Goal: Task Accomplishment & Management: Manage account settings

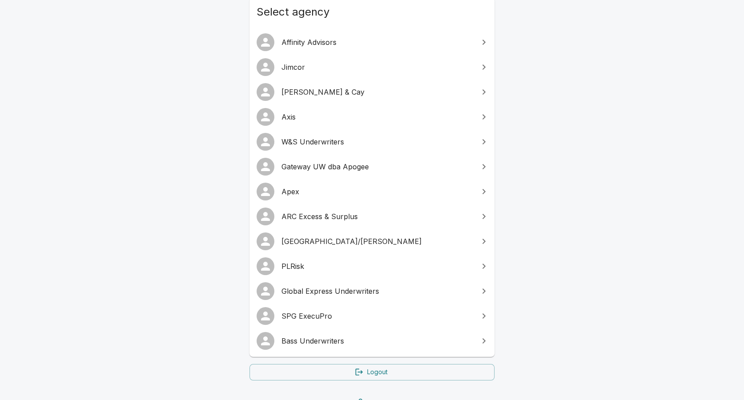
scroll to position [111, 0]
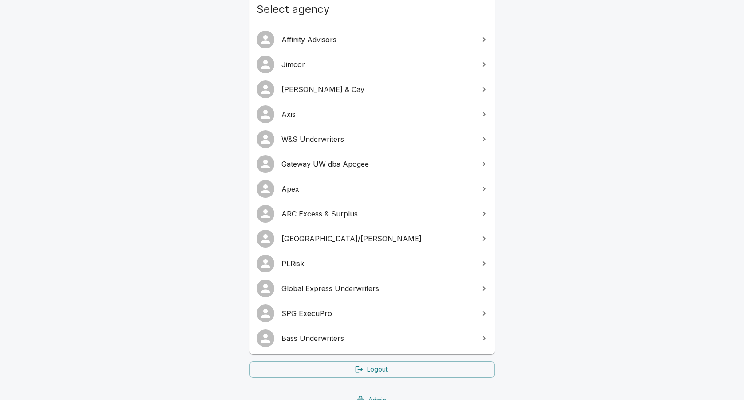
click at [318, 310] on span "SPG ExecuPro" at bounding box center [378, 313] width 192 height 11
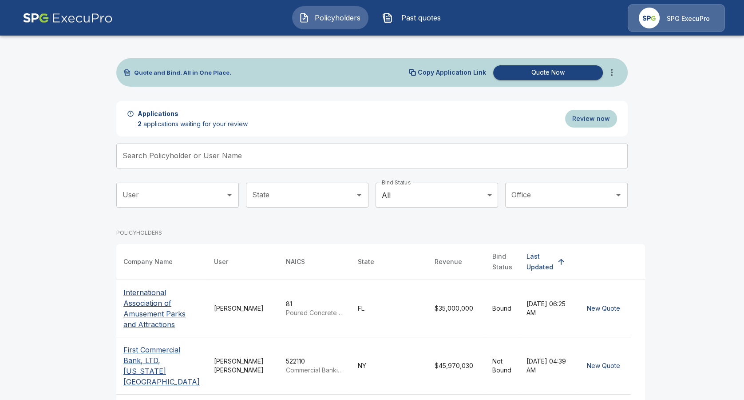
click at [213, 156] on input "Search Policyholder or User Name" at bounding box center [367, 155] width 502 height 25
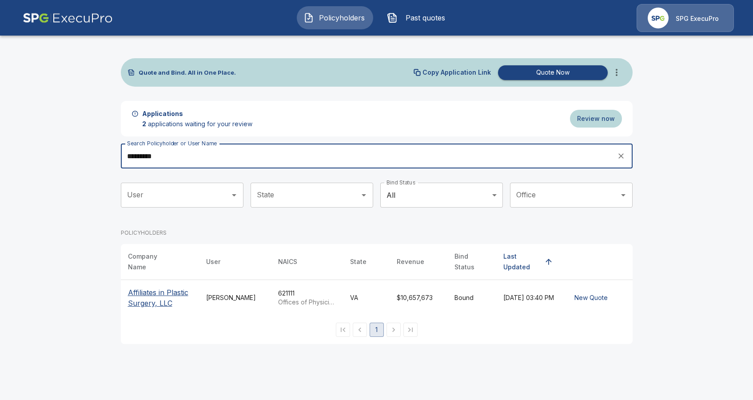
type input "*********"
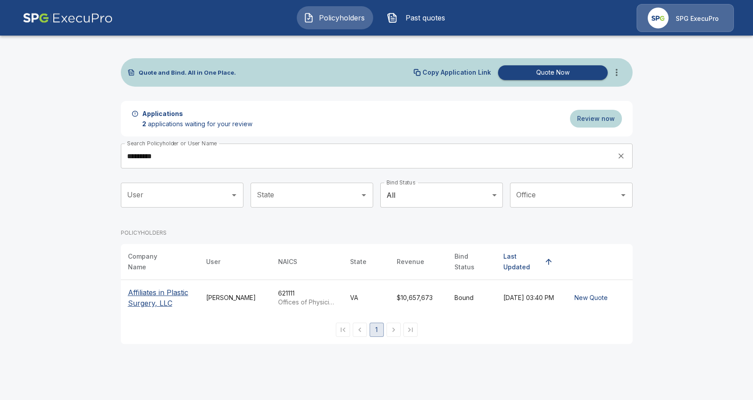
click at [150, 292] on p "Affiliates in Plastic Surgery, LLC" at bounding box center [160, 297] width 64 height 21
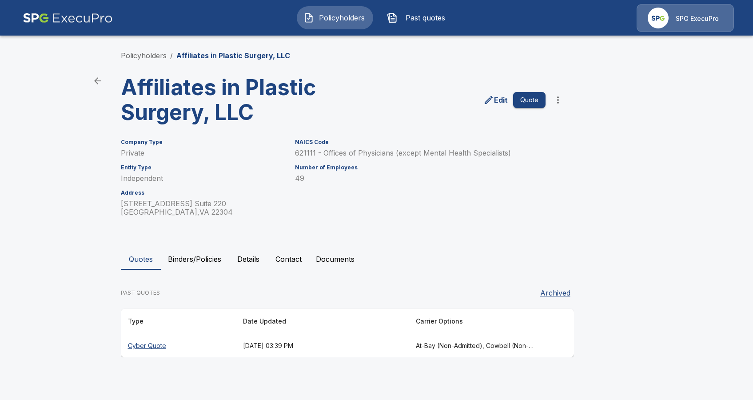
click at [181, 258] on button "Binders/Policies" at bounding box center [194, 258] width 67 height 21
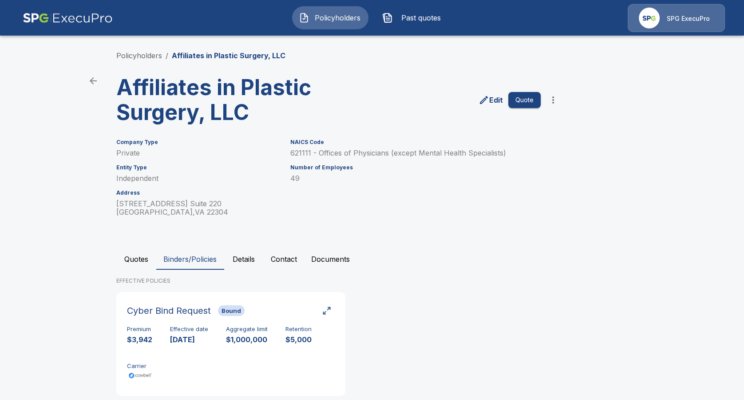
click at [349, 17] on span "Policyholders" at bounding box center [337, 17] width 49 height 11
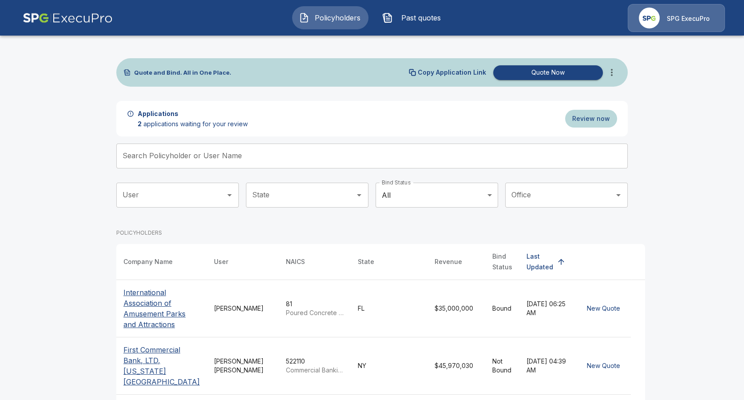
click at [182, 160] on input "Search Policyholder or User Name" at bounding box center [367, 155] width 502 height 25
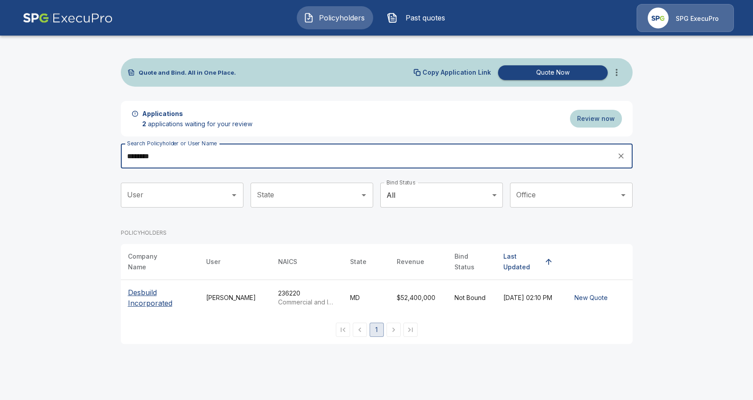
type input "********"
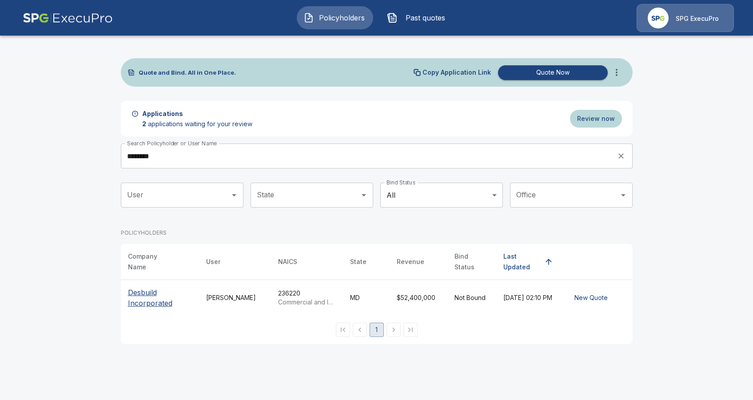
click at [144, 293] on p "Desbuild Incorporated" at bounding box center [160, 297] width 64 height 21
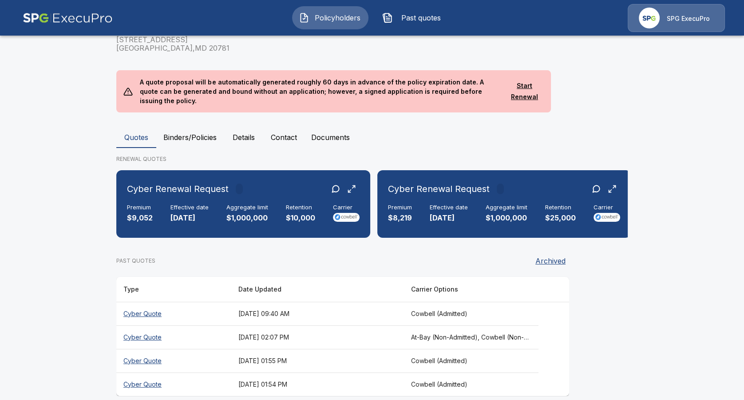
scroll to position [167, 0]
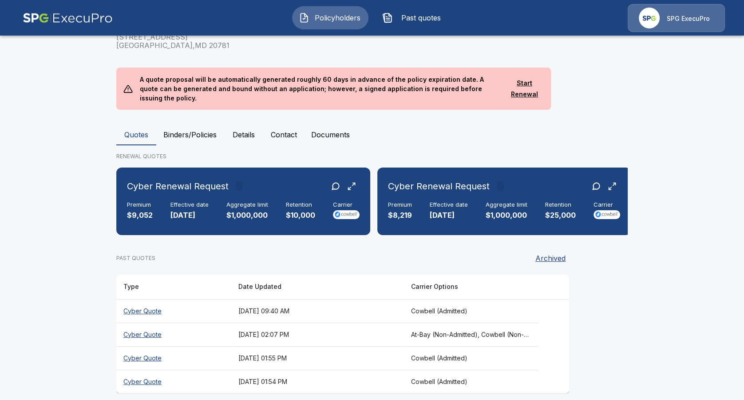
click at [182, 124] on button "Binders/Policies" at bounding box center [189, 134] width 67 height 21
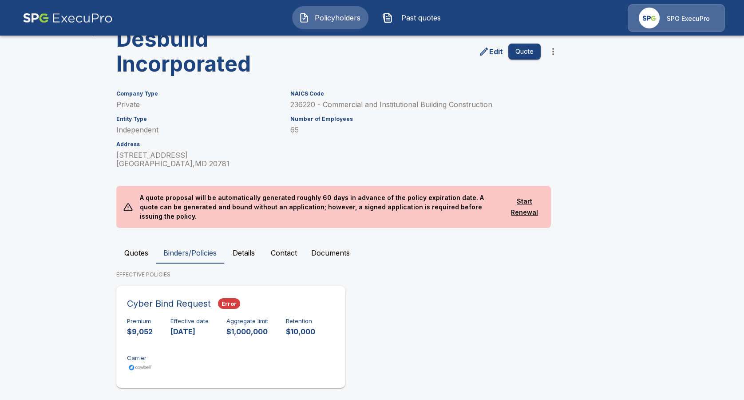
scroll to position [51, 0]
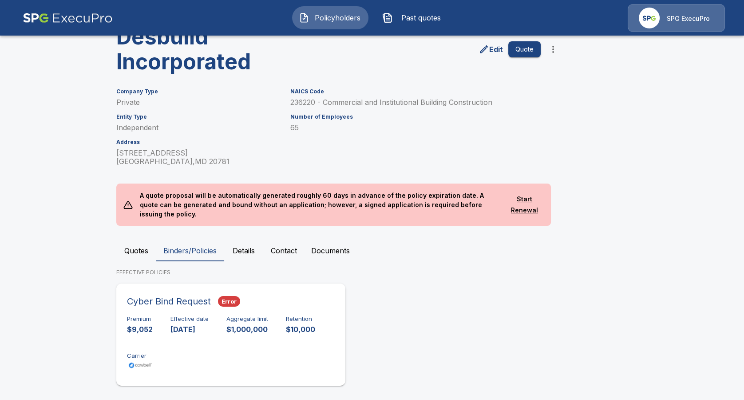
click at [189, 328] on div "Premium $9,052 Effective date [DATE] Aggregate limit $1,000,000 Retention $10,0…" at bounding box center [231, 343] width 208 height 56
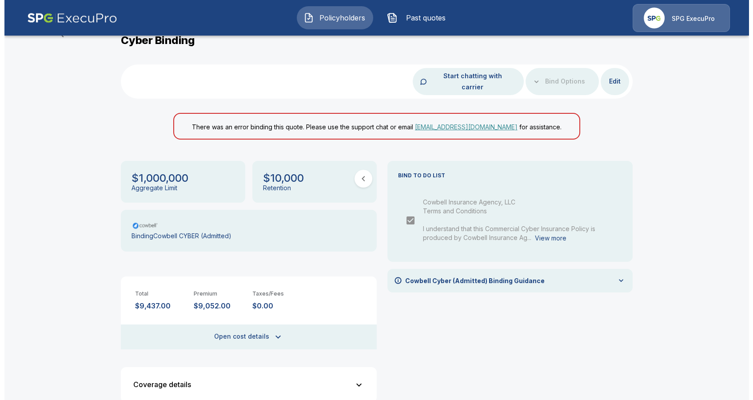
scroll to position [42, 0]
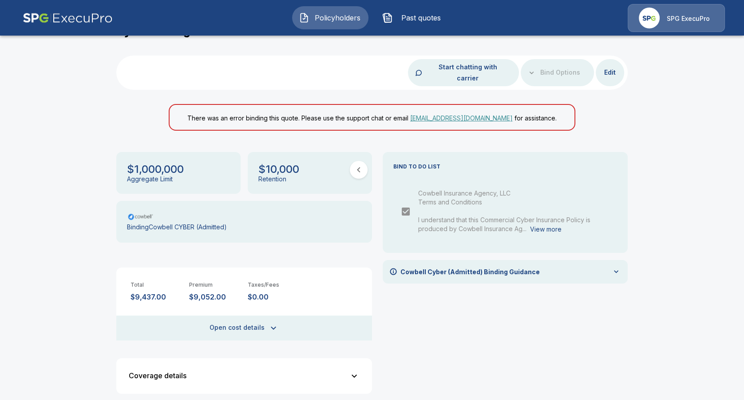
click at [617, 67] on button "Edit" at bounding box center [610, 72] width 28 height 16
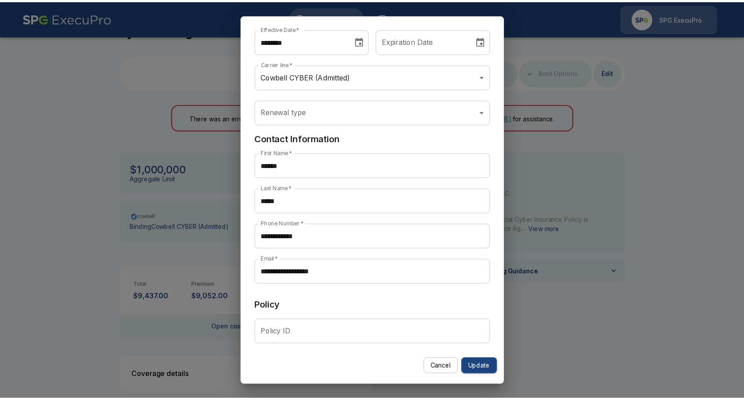
scroll to position [161, 0]
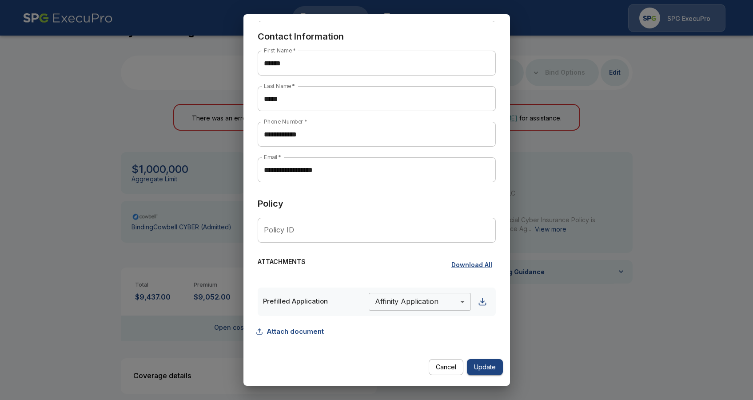
click at [89, 281] on div "**********" at bounding box center [376, 200] width 753 height 400
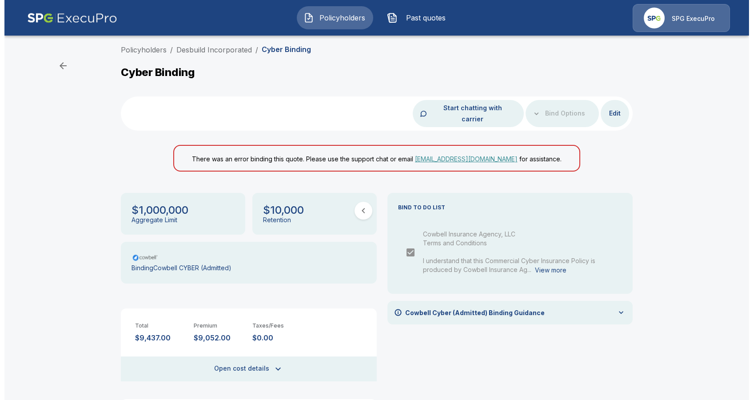
scroll to position [0, 0]
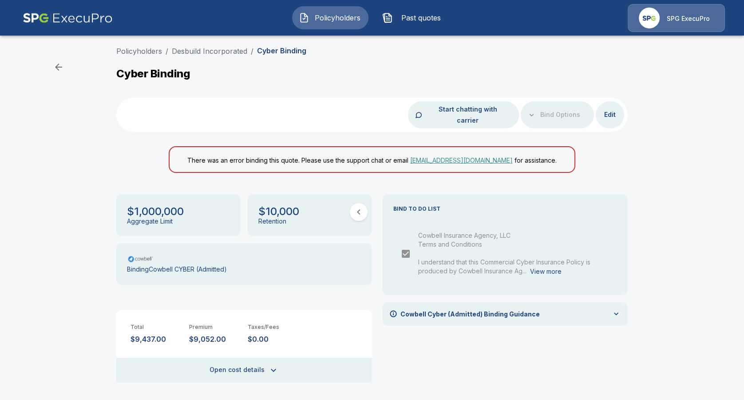
click at [624, 107] on button "Edit" at bounding box center [610, 115] width 28 height 16
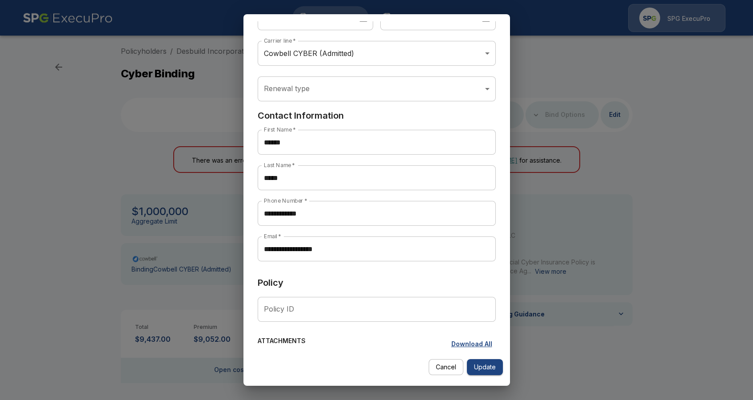
scroll to position [161, 0]
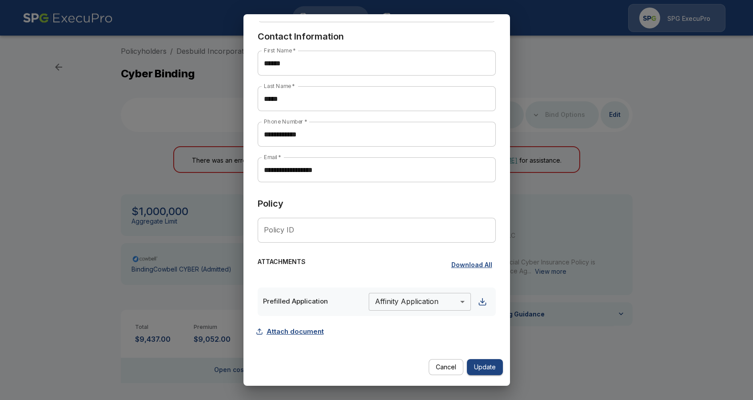
click at [285, 334] on button "Attach document" at bounding box center [293, 331] width 70 height 17
click at [374, 337] on body "Policyholders Past quotes SPG ExecuPro Policyholders / Desbuild Incorporated / …" at bounding box center [376, 226] width 753 height 453
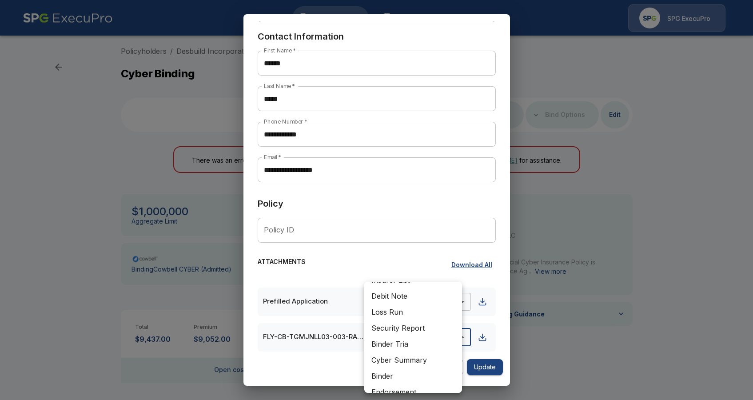
scroll to position [111, 0]
click at [413, 300] on li "Debit Note" at bounding box center [413, 294] width 98 height 16
type input "**********"
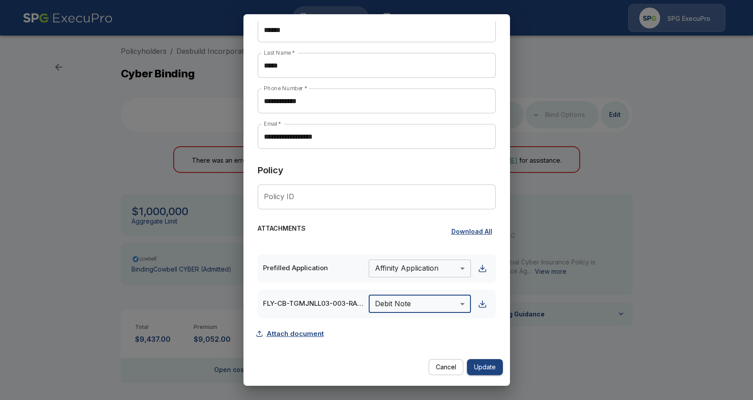
scroll to position [196, 0]
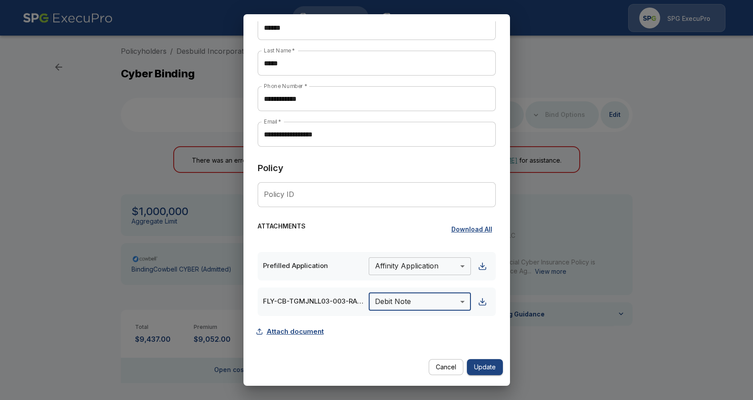
click at [286, 325] on button "Attach document" at bounding box center [293, 331] width 70 height 17
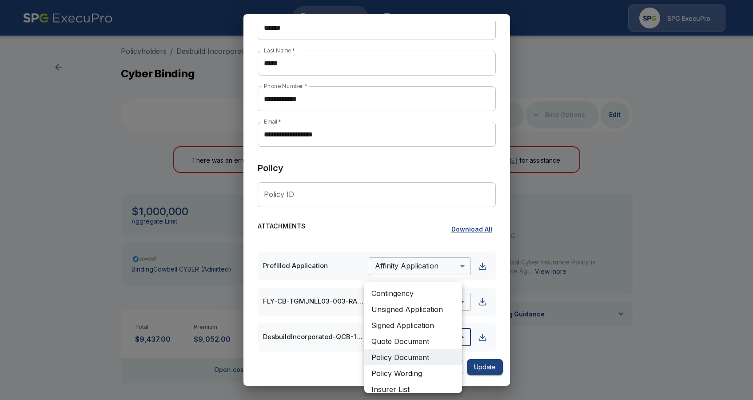
click at [423, 337] on body "Policyholders Past quotes SPG ExecuPro Policyholders / Desbuild Incorporated / …" at bounding box center [376, 226] width 753 height 453
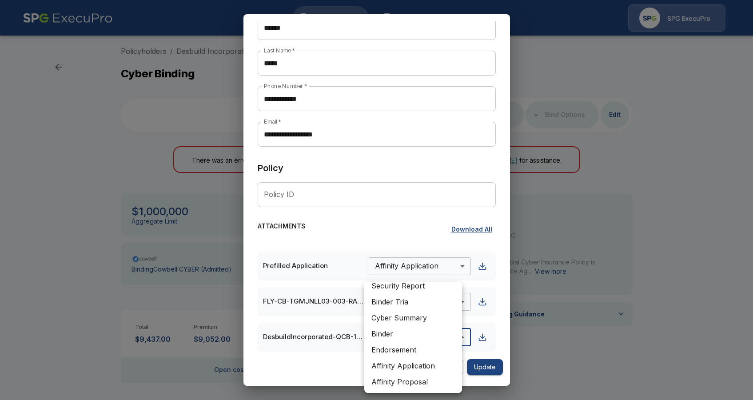
click at [404, 335] on li "Binder" at bounding box center [413, 333] width 98 height 16
type input "******"
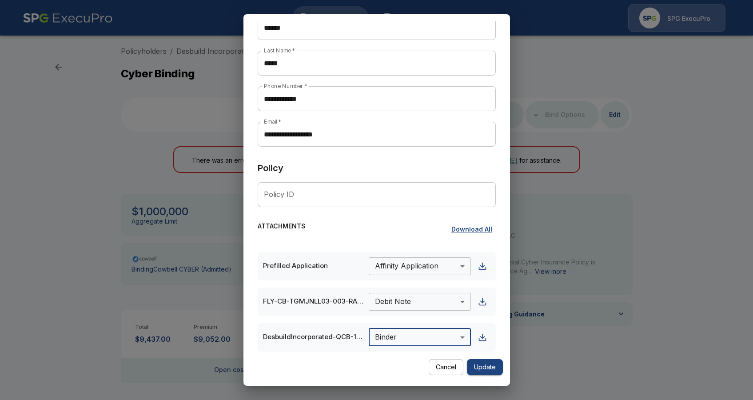
click at [501, 369] on button "Update" at bounding box center [485, 367] width 36 height 16
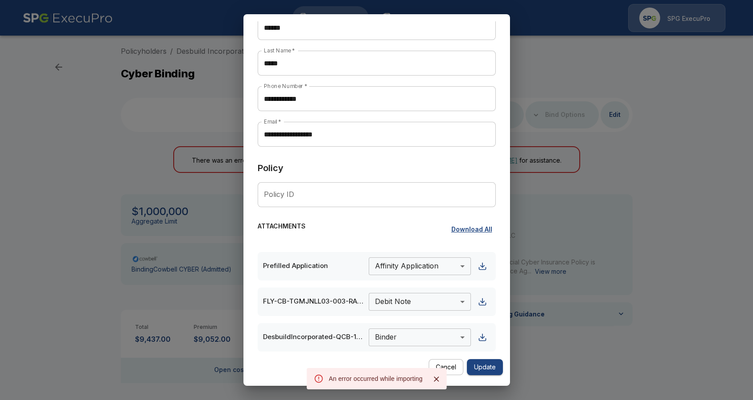
click at [487, 372] on button "Update" at bounding box center [485, 367] width 36 height 16
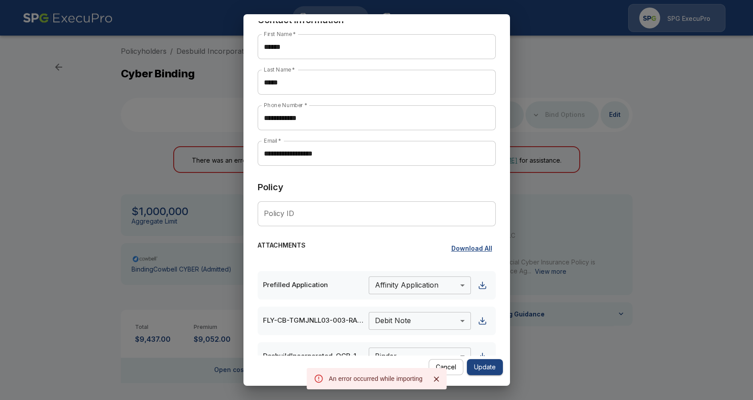
scroll to position [232, 0]
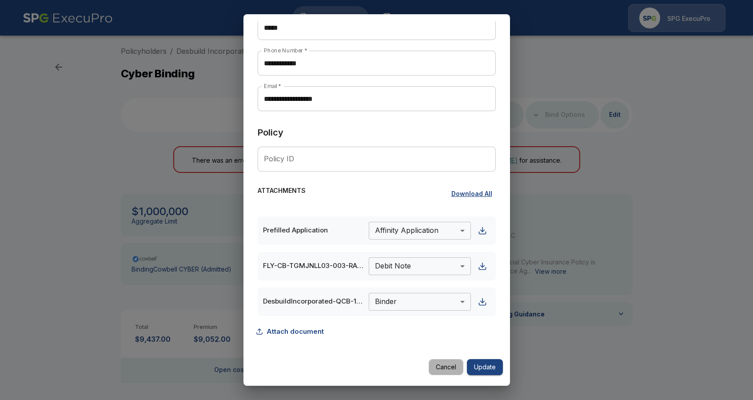
click at [443, 369] on button "Cancel" at bounding box center [445, 367] width 35 height 16
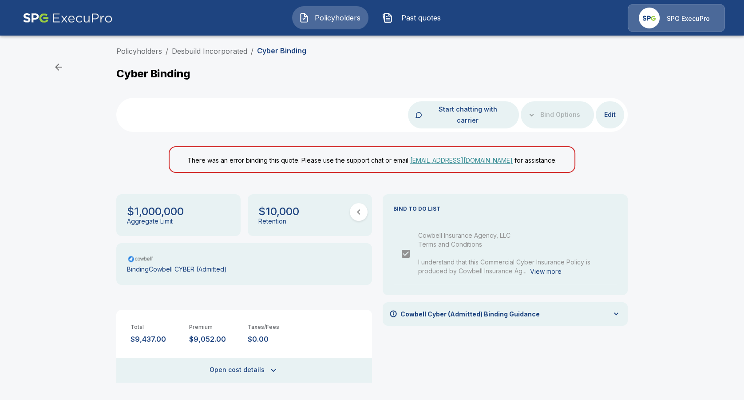
click at [610, 107] on button "Edit" at bounding box center [610, 115] width 28 height 16
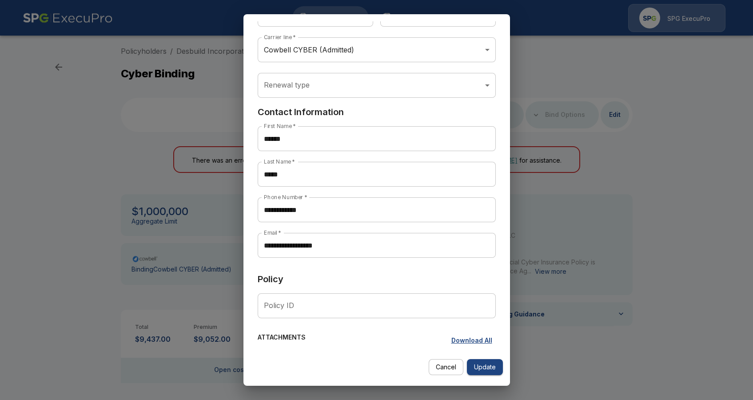
scroll to position [161, 0]
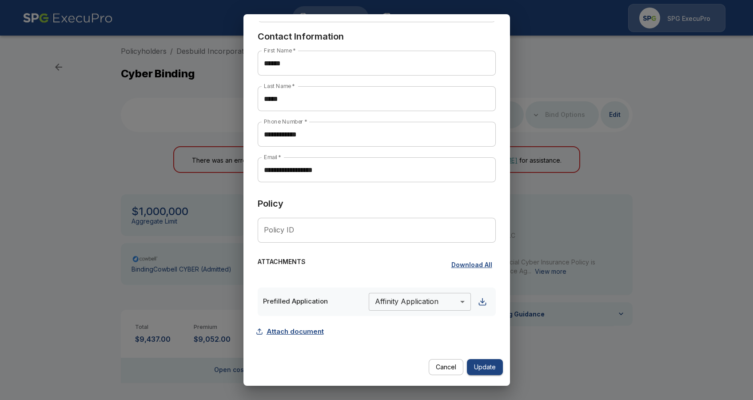
click at [282, 332] on button "Attach document" at bounding box center [293, 331] width 70 height 17
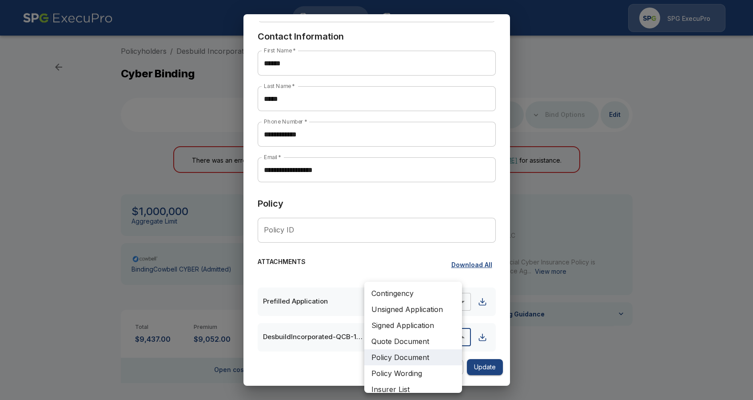
click at [426, 335] on body "Policyholders Past quotes SPG ExecuPro Policyholders / Desbuild Incorporated / …" at bounding box center [376, 226] width 753 height 453
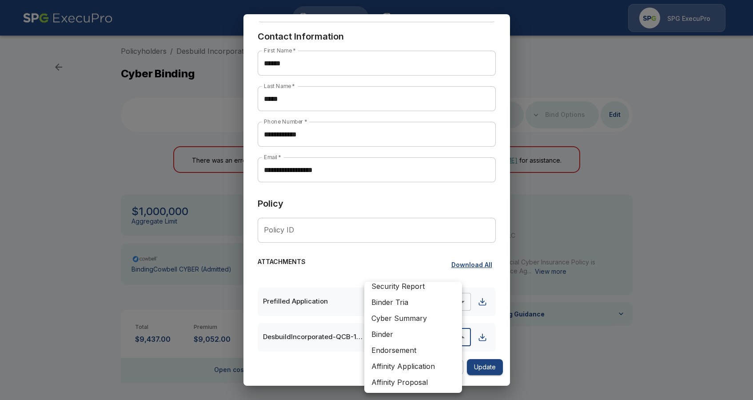
scroll to position [151, 0]
drag, startPoint x: 408, startPoint y: 321, endPoint x: 409, endPoint y: 334, distance: 13.8
click at [409, 334] on ul "Contingency Unsigned Application Signed Application Quote Document Policy Docum…" at bounding box center [413, 261] width 98 height 263
click at [409, 334] on li "Binder" at bounding box center [413, 333] width 98 height 16
type input "******"
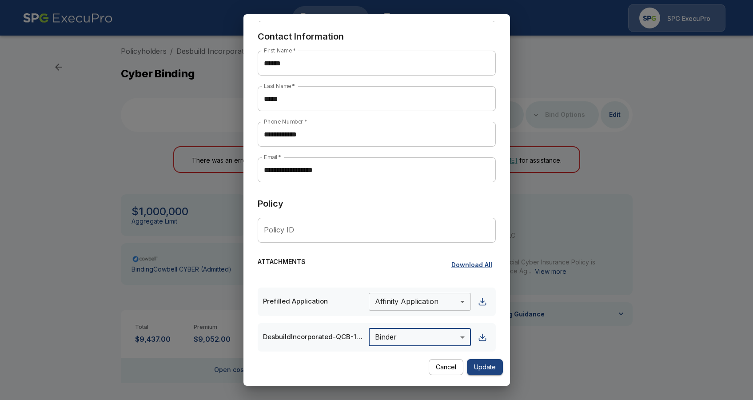
click at [486, 372] on button "Update" at bounding box center [485, 367] width 36 height 16
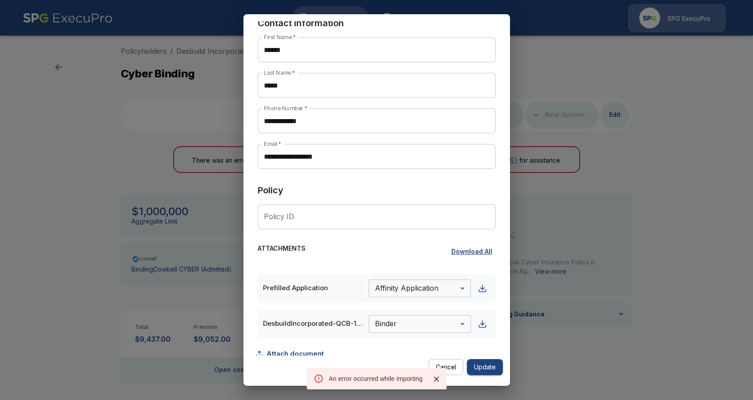
scroll to position [196, 0]
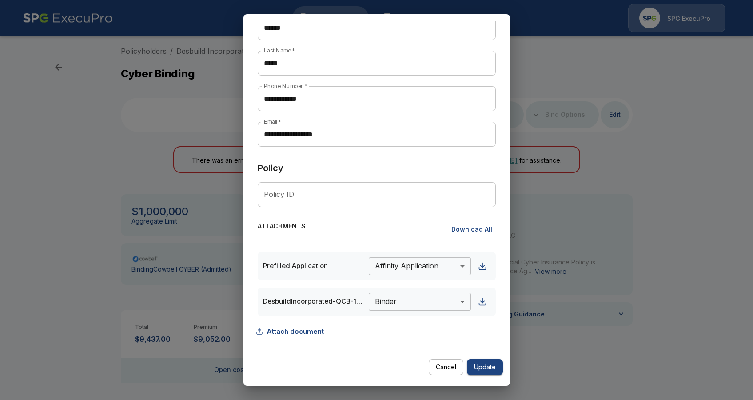
click at [490, 366] on button "Update" at bounding box center [485, 367] width 36 height 16
click at [87, 171] on div "**********" at bounding box center [376, 200] width 753 height 400
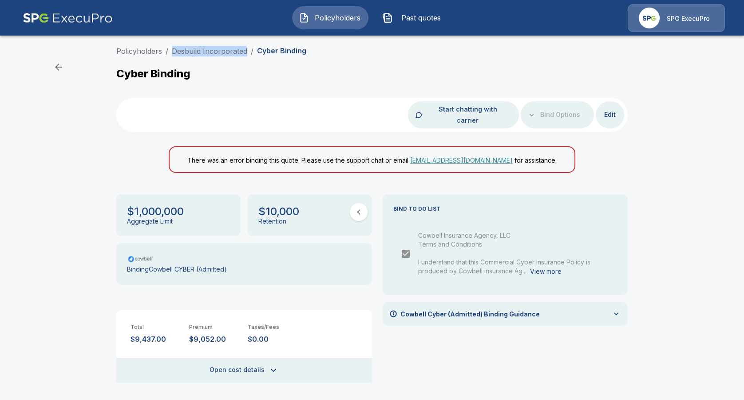
drag, startPoint x: 251, startPoint y: 52, endPoint x: 169, endPoint y: 61, distance: 82.6
click at [169, 61] on div "Policyholders / Desbuild Incorporated / Cyber Binding Cyber Binding Start chatt…" at bounding box center [372, 250] width 533 height 408
copy link "Desbuild Incorporated"
click at [359, 9] on button "Policyholders" at bounding box center [330, 17] width 76 height 23
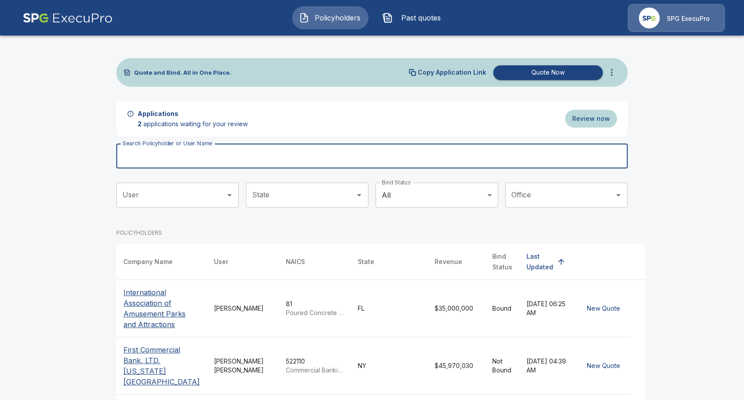
click at [226, 158] on input "Search Policyholder or User Name" at bounding box center [367, 155] width 502 height 25
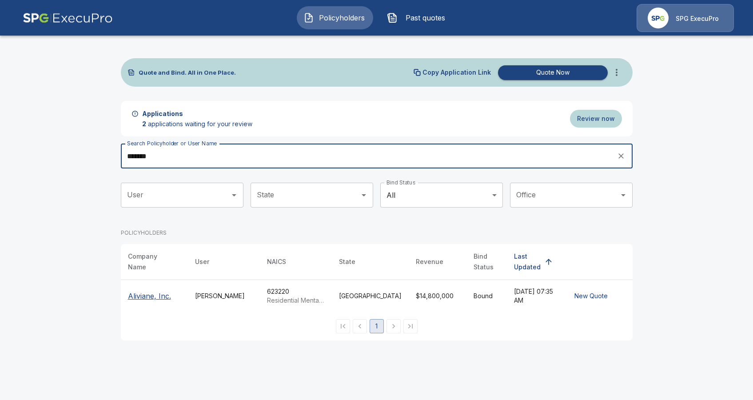
type input "*******"
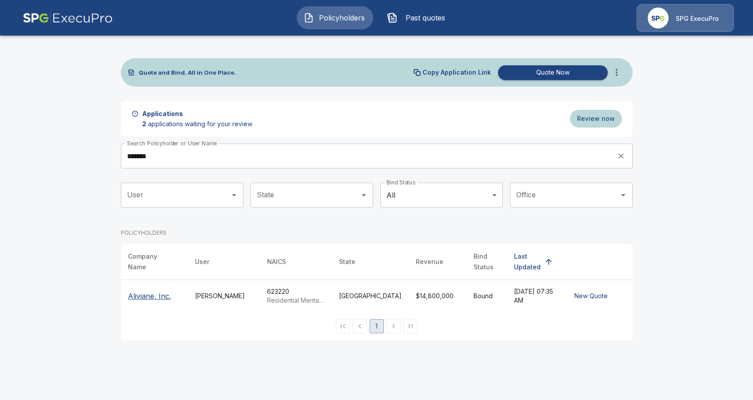
click at [171, 290] on div "Aliviane, Inc." at bounding box center [154, 295] width 53 height 11
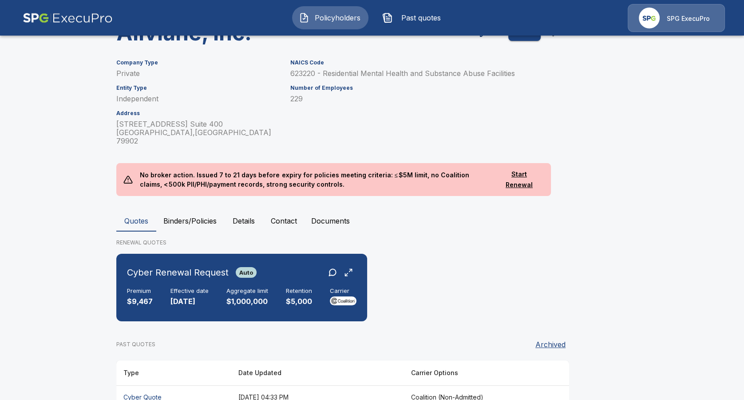
scroll to position [55, 0]
click at [199, 210] on button "Binders/Policies" at bounding box center [189, 220] width 67 height 21
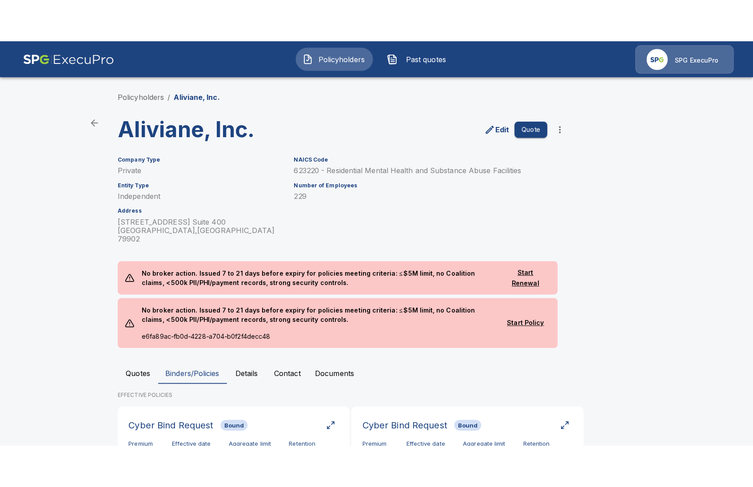
scroll to position [0, 0]
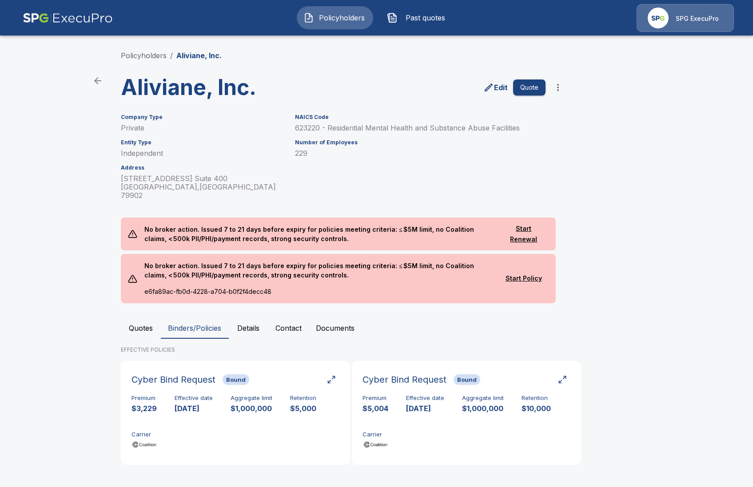
click at [41, 268] on main "Policyholders / Aliviane, Inc. Aliviane, Inc. Edit Quote Company Type Private E…" at bounding box center [376, 244] width 753 height 489
click at [154, 60] on li "Policyholders" at bounding box center [144, 55] width 46 height 11
click at [154, 59] on link "Policyholders" at bounding box center [144, 55] width 46 height 9
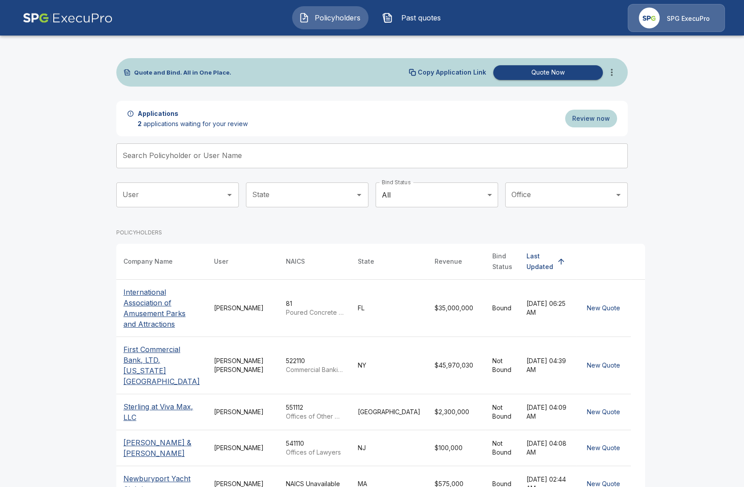
click at [210, 154] on input "Search Policyholder or User Name" at bounding box center [367, 155] width 502 height 25
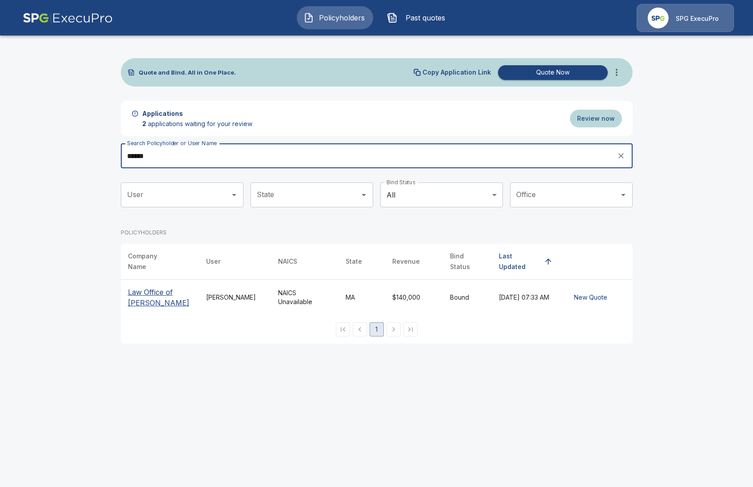
type input "******"
click at [151, 303] on p "Law Office of [PERSON_NAME]" at bounding box center [160, 297] width 64 height 21
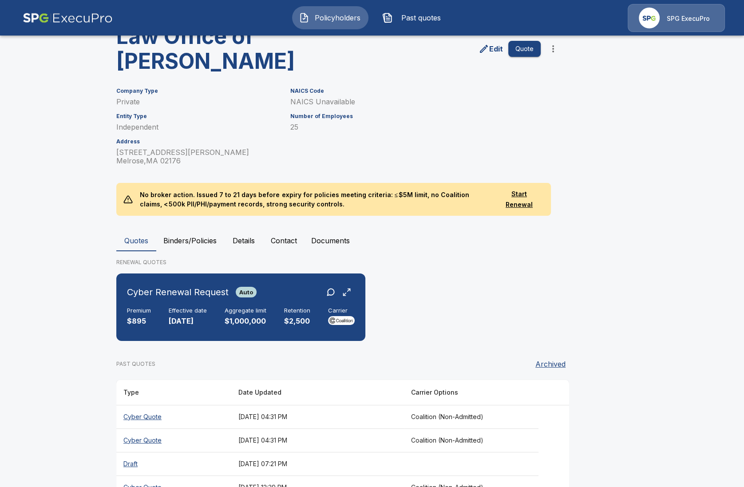
scroll to position [52, 0]
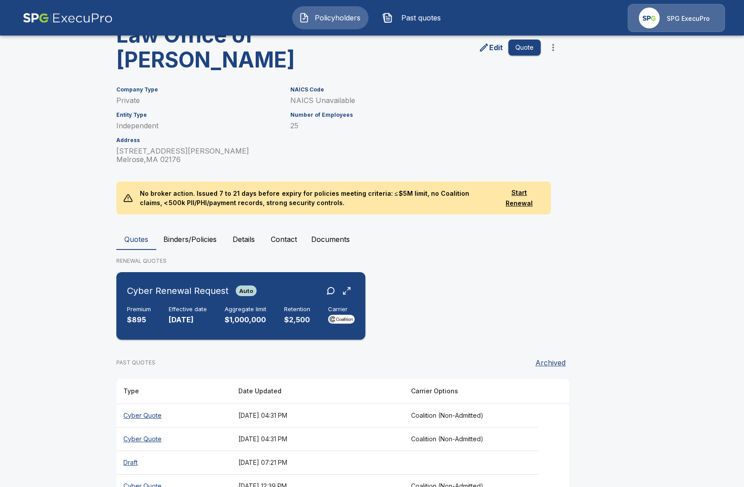
click at [226, 326] on div "Cyber Renewal Request Auto Premium $895 Effective date [DATE] Aggregate limit $…" at bounding box center [241, 306] width 242 height 60
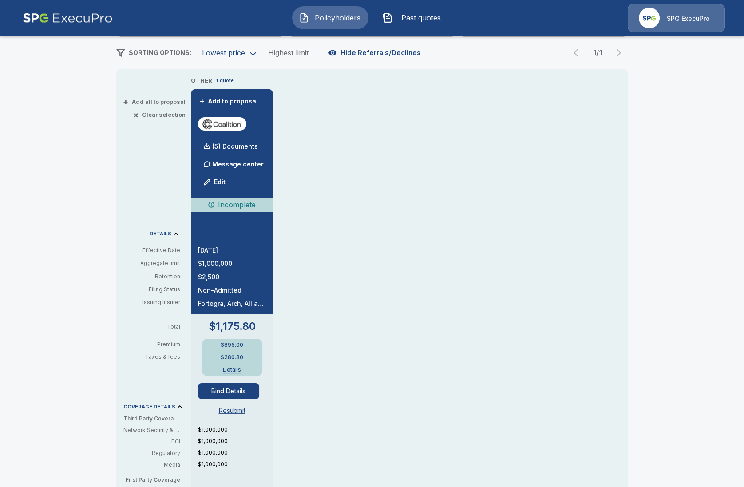
scroll to position [163, 0]
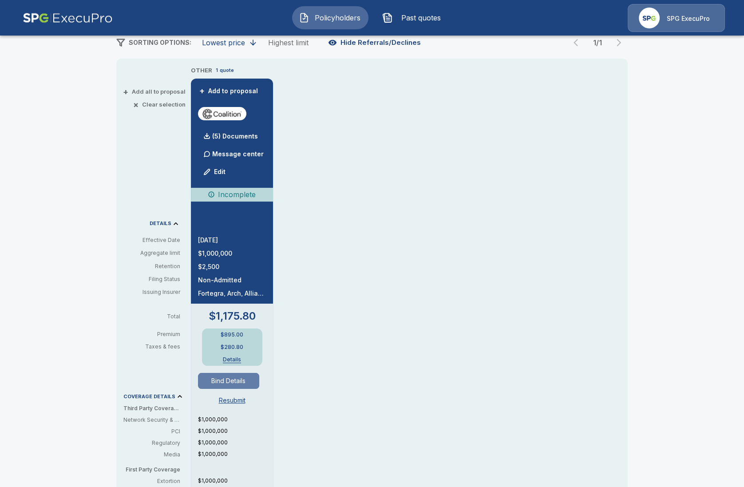
click at [247, 381] on button "Bind Details" at bounding box center [228, 381] width 61 height 16
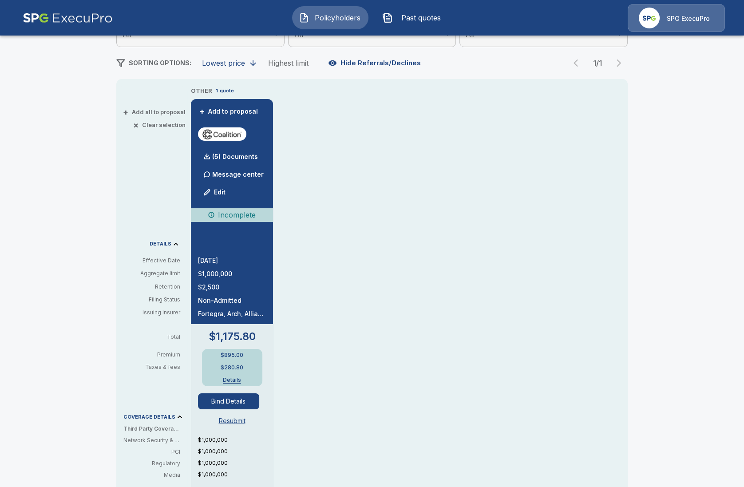
scroll to position [144, 0]
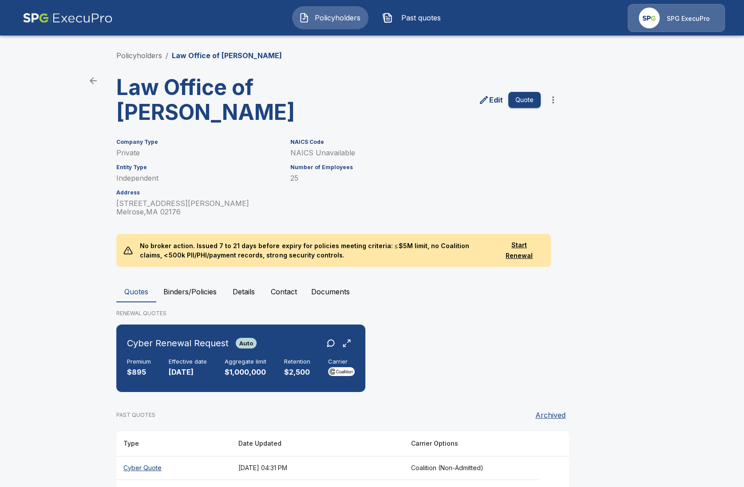
click at [202, 284] on button "Binders/Policies" at bounding box center [189, 291] width 67 height 21
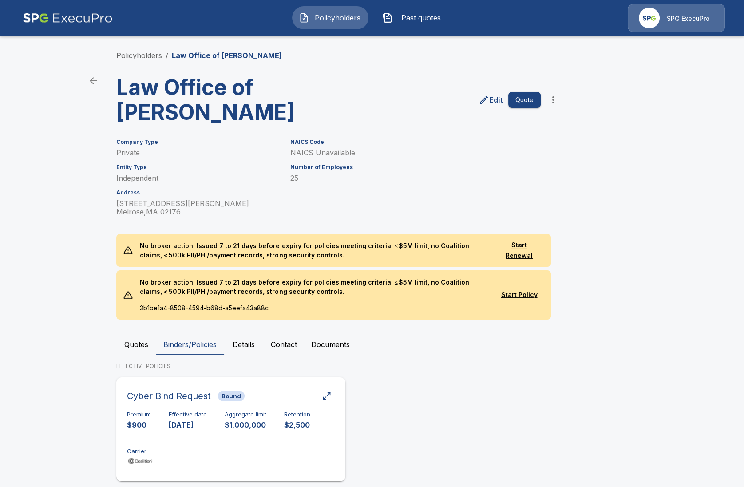
click at [189, 409] on div "Cyber Bind Request Bound Premium $900 Effective date 10/11/2024 Aggregate limit…" at bounding box center [231, 429] width 222 height 97
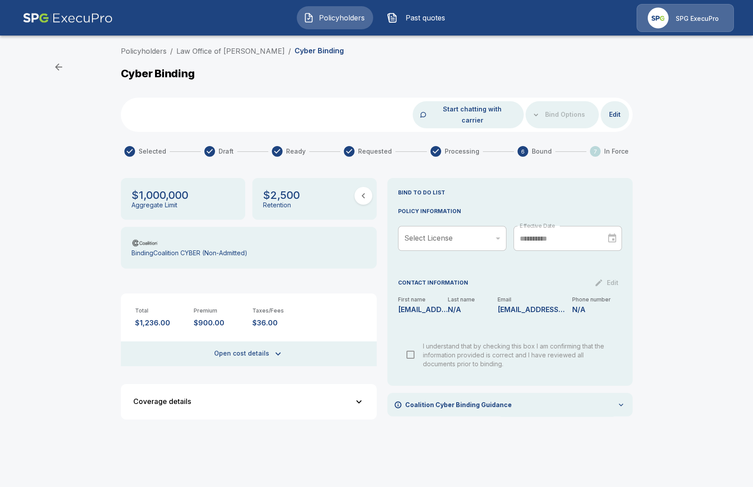
click at [273, 389] on button "Coverage details" at bounding box center [248, 401] width 245 height 25
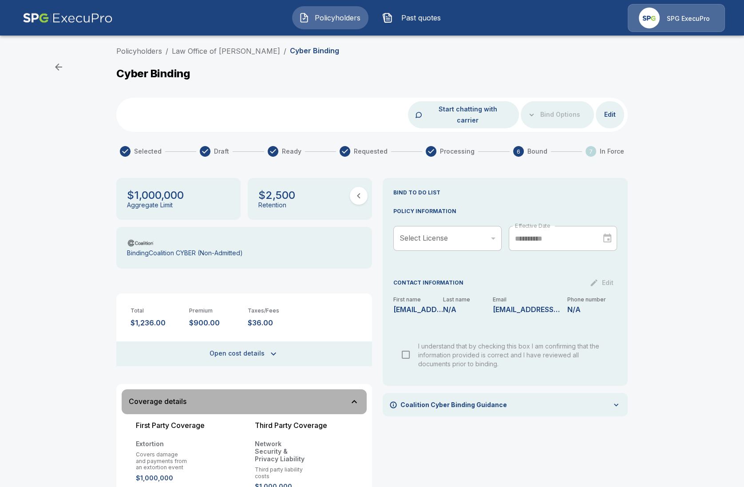
click at [258, 398] on div "Coverage details" at bounding box center [239, 402] width 220 height 8
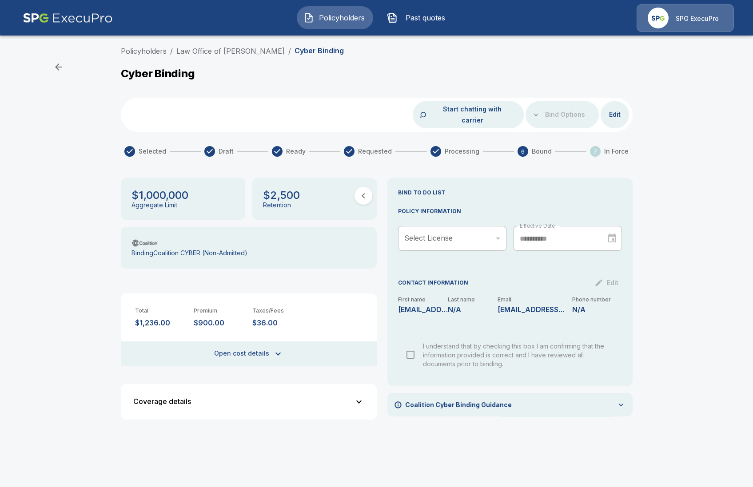
click at [73, 332] on div "Policyholders / Law Office of Constance M. Castro / Cyber Binding Cyber Binding…" at bounding box center [376, 239] width 753 height 395
click at [218, 51] on link "Law Office of [PERSON_NAME]" at bounding box center [230, 51] width 108 height 9
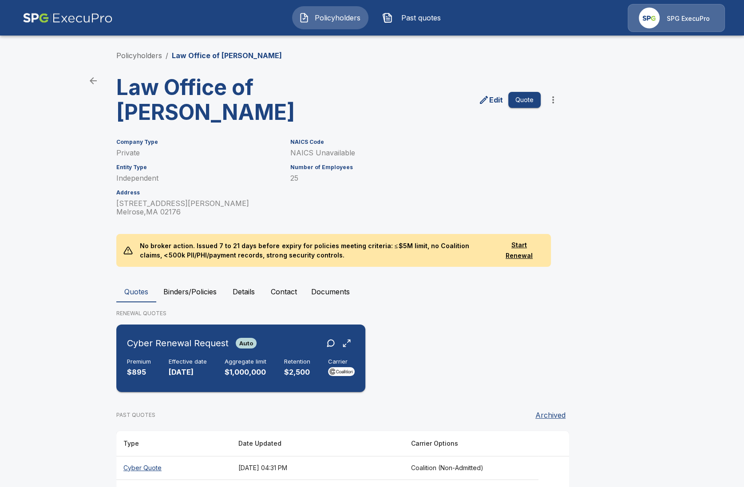
click at [236, 381] on div "Cyber Renewal Request Auto Premium $895 Effective date [DATE] Aggregate limit $…" at bounding box center [241, 358] width 242 height 60
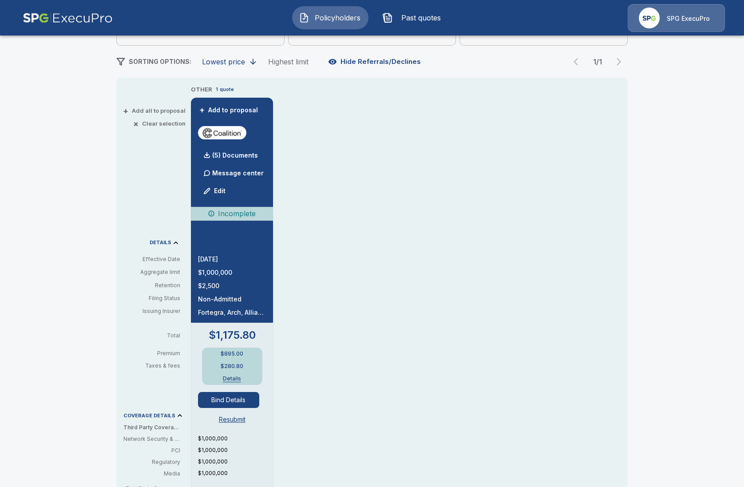
click at [244, 396] on button "Bind Details" at bounding box center [228, 400] width 61 height 16
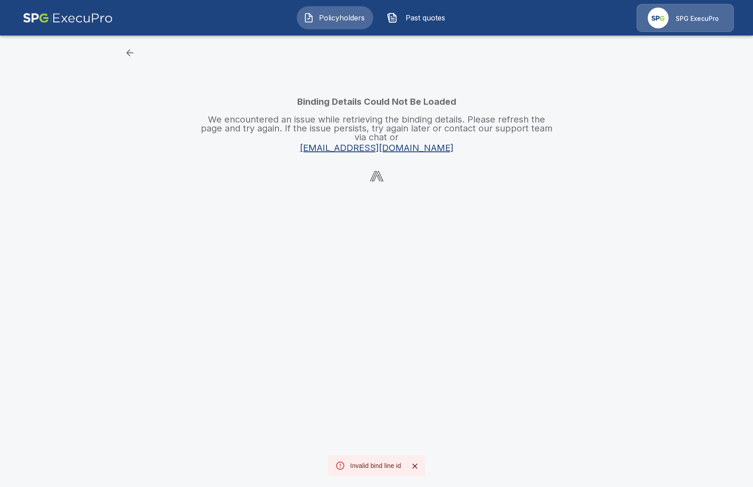
click at [135, 48] on button "button" at bounding box center [130, 53] width 18 height 18
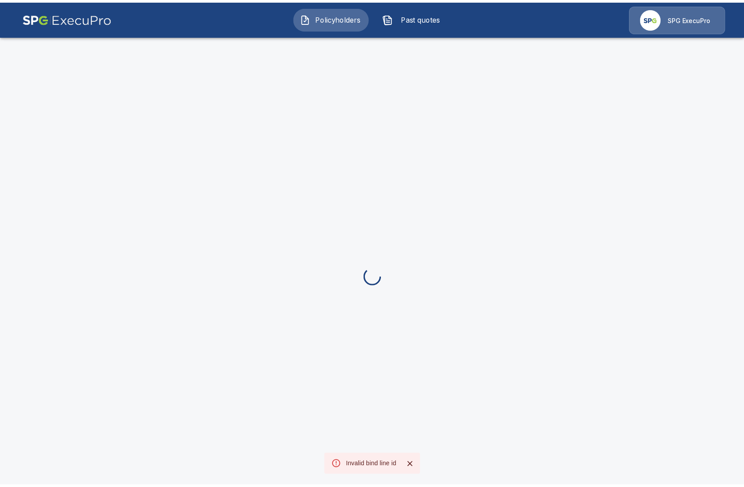
scroll to position [33, 0]
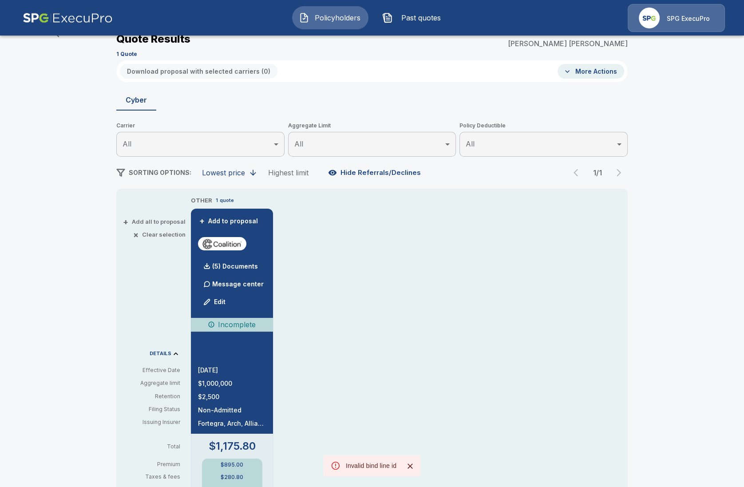
click at [491, 472] on div "OTHER 1 quote + Add to proposal (5) Documents Message center Edit Incomplete 10…" at bounding box center [409, 485] width 437 height 579
click at [410, 470] on icon "Close" at bounding box center [410, 466] width 9 height 9
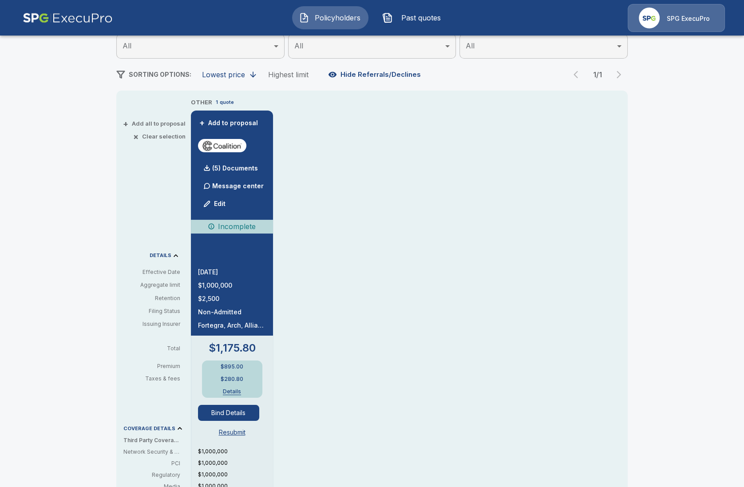
scroll to position [144, 0]
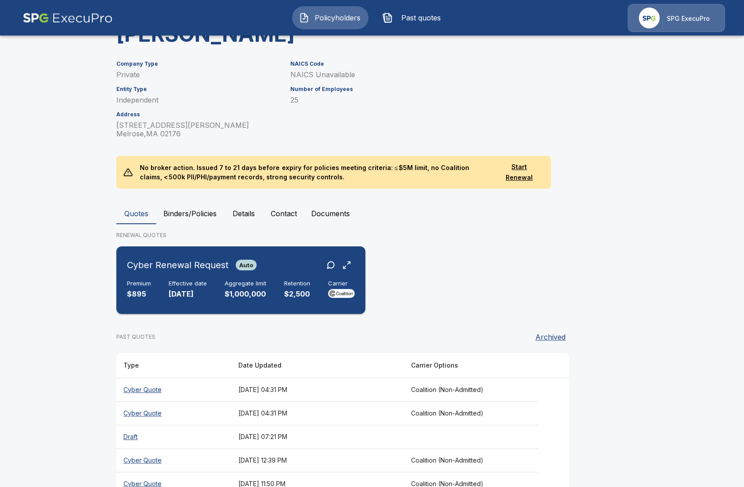
scroll to position [103, 0]
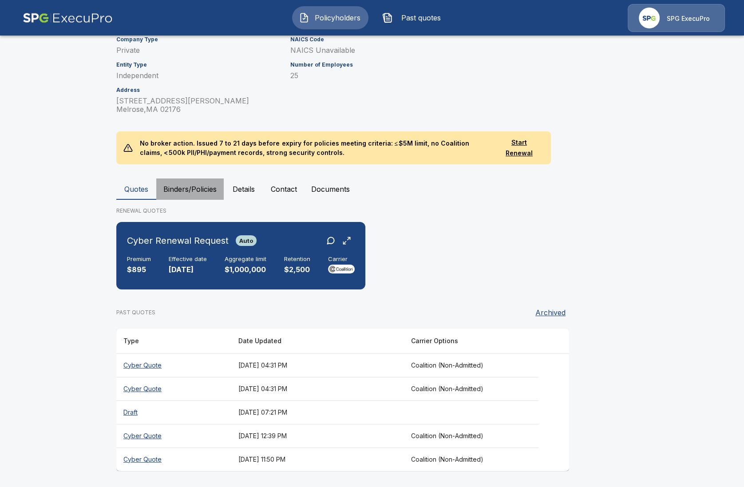
click at [205, 190] on button "Binders/Policies" at bounding box center [189, 188] width 67 height 21
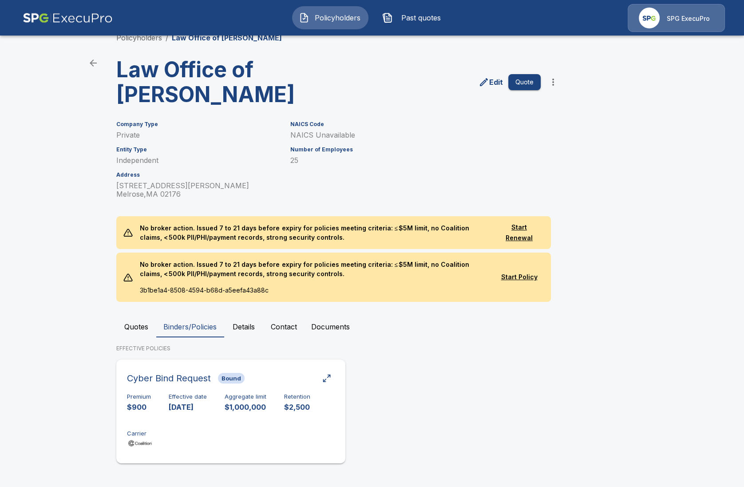
scroll to position [18, 0]
click at [247, 440] on div "Premium $900 Effective date 10/11/2024 Aggregate limit $1,000,000 Retention $2,…" at bounding box center [231, 421] width 208 height 56
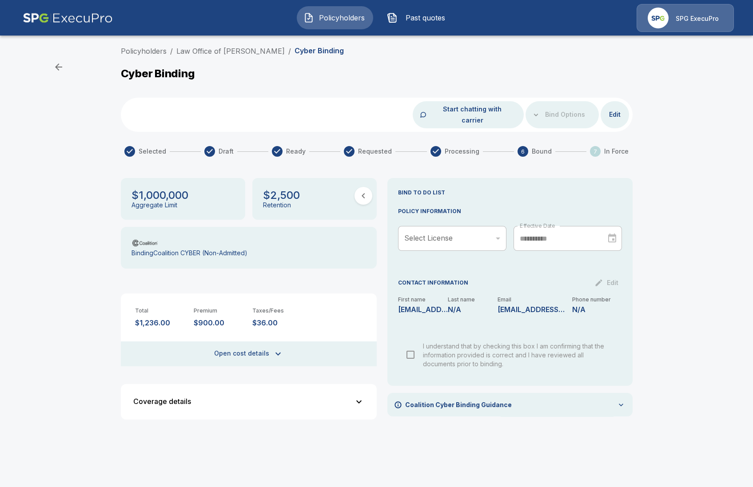
click at [282, 341] on button "Open cost details" at bounding box center [249, 353] width 256 height 25
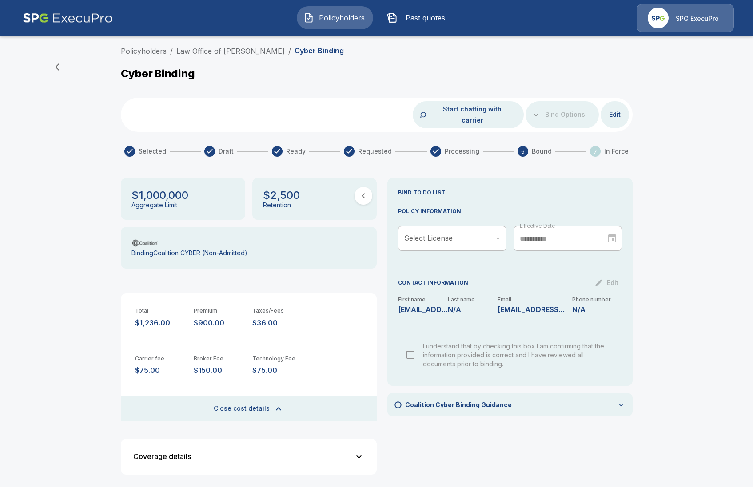
click at [71, 455] on div "Policyholders / Law Office of Constance M. Castro / Cyber Binding Cyber Binding…" at bounding box center [376, 267] width 753 height 450
click at [323, 30] on div "Policyholders Past quotes SPG ExecuPro" at bounding box center [376, 18] width 736 height 28
click at [331, 24] on button "Policyholders" at bounding box center [335, 17] width 76 height 23
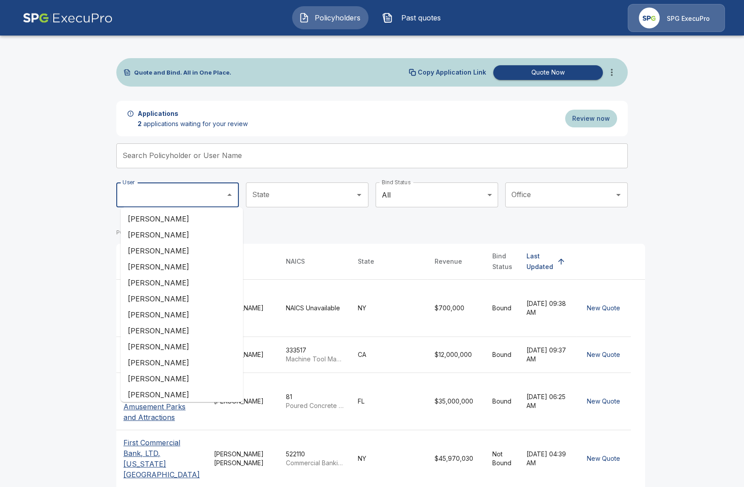
click at [214, 188] on input "User" at bounding box center [170, 194] width 101 height 17
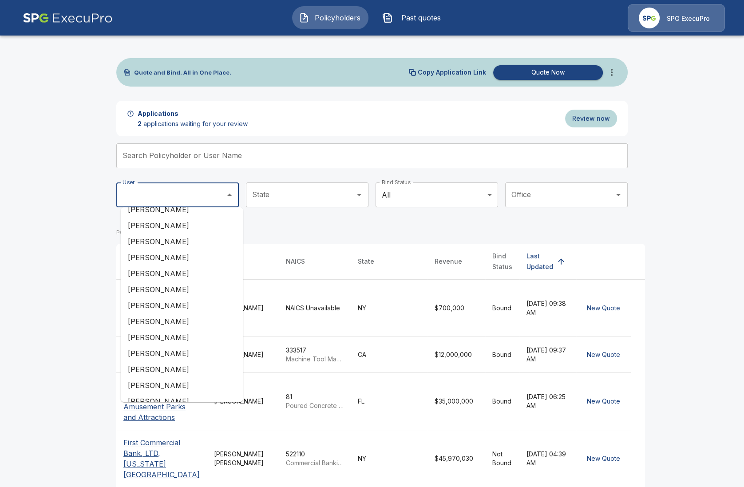
scroll to position [354, 0]
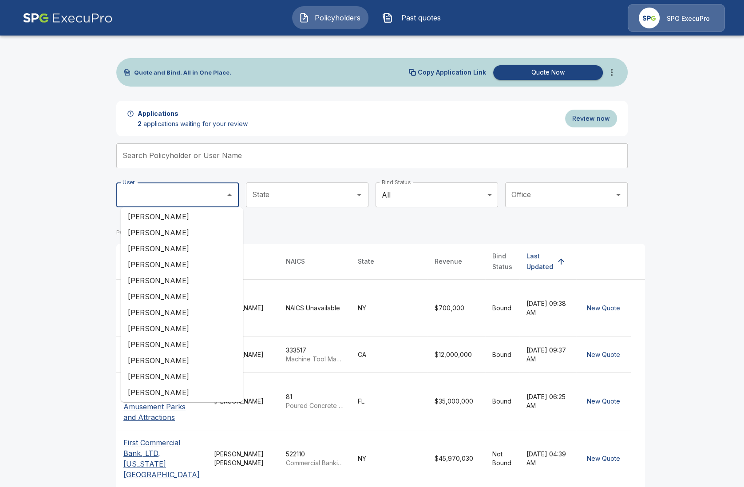
click at [198, 193] on input "User" at bounding box center [170, 194] width 101 height 17
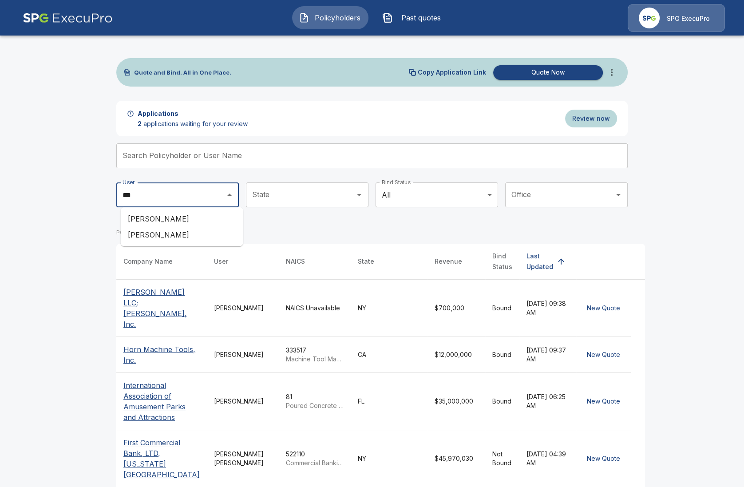
click at [193, 230] on li "Regina Legaz" at bounding box center [182, 235] width 123 height 16
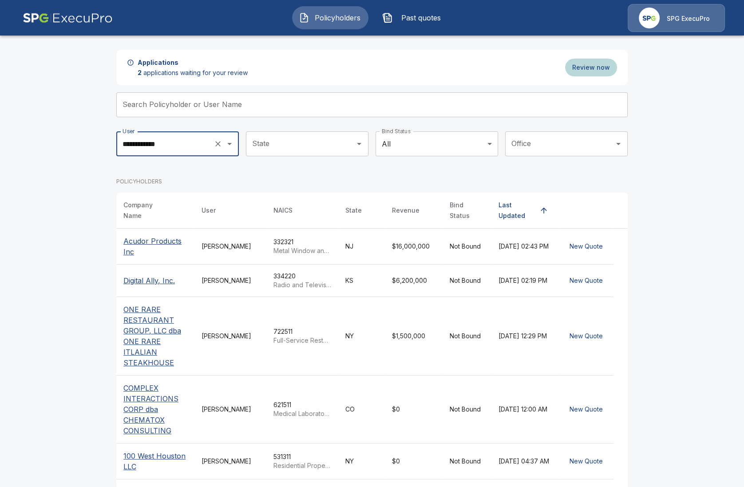
scroll to position [55, 0]
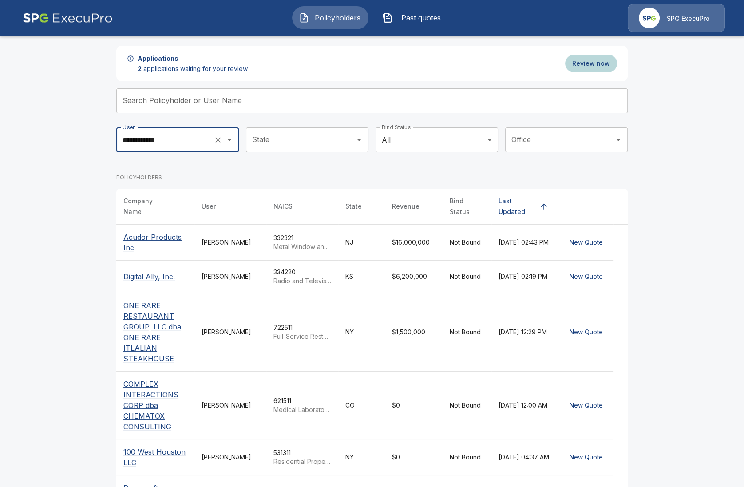
type input "**********"
click at [166, 232] on p "Acudor Products Inc" at bounding box center [155, 242] width 64 height 21
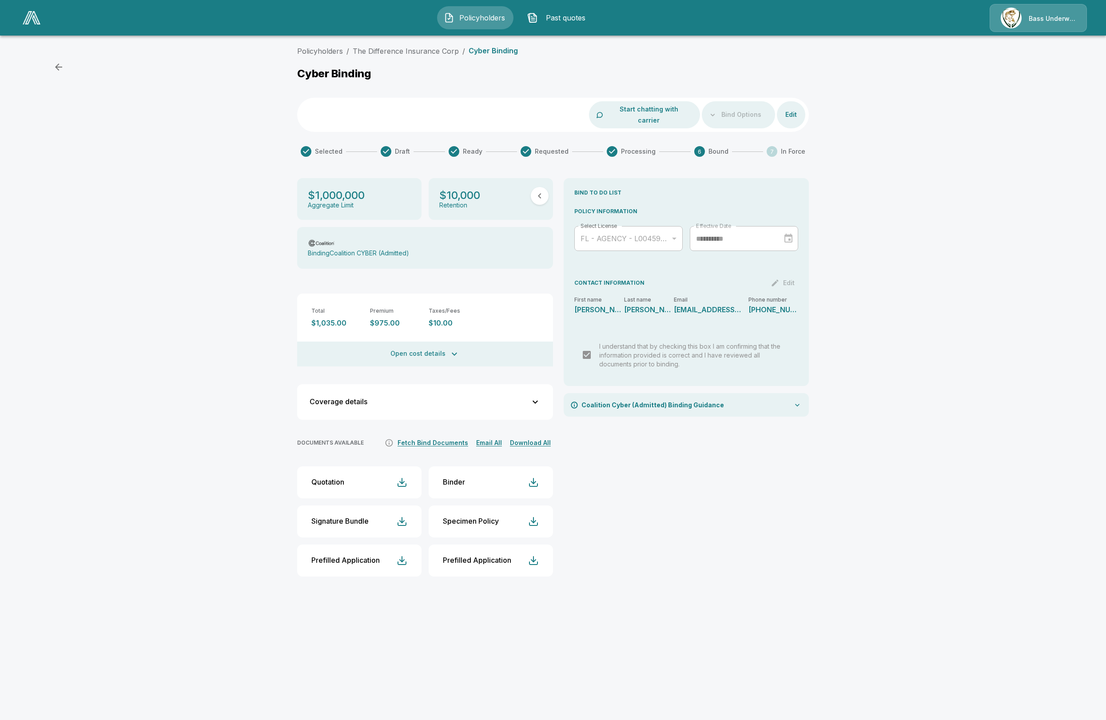
click at [932, 413] on div "Policyholders / The Difference Insurance Corp / Cyber Binding Cyber Binding Sta…" at bounding box center [553, 318] width 1106 height 552
click at [382, 48] on link "The Difference Insurance Corp" at bounding box center [406, 51] width 106 height 9
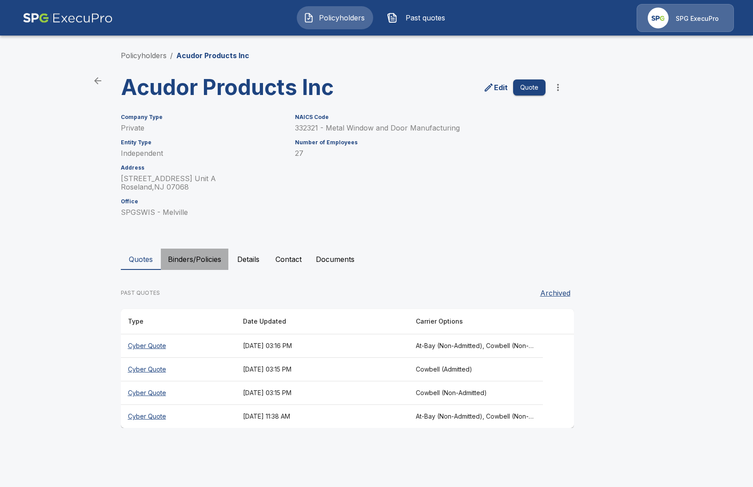
click at [197, 261] on button "Binders/Policies" at bounding box center [194, 259] width 67 height 21
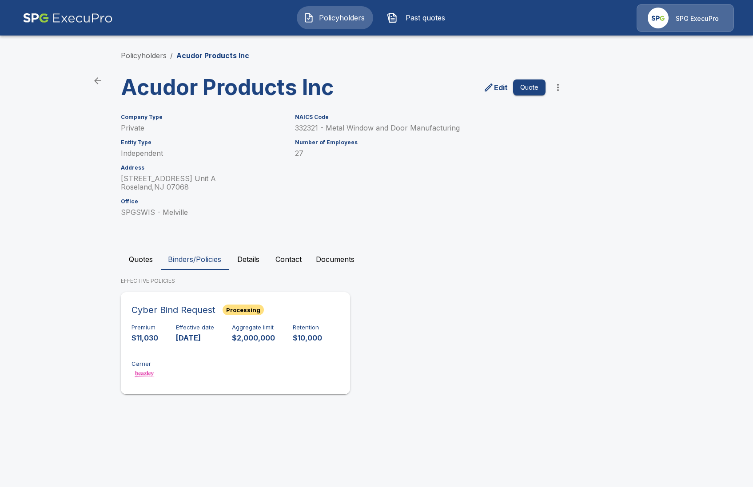
click at [219, 343] on div "Premium $11,030 Effective date [DATE] Aggregate limit $2,000,000 Retention $10,…" at bounding box center [235, 352] width 208 height 56
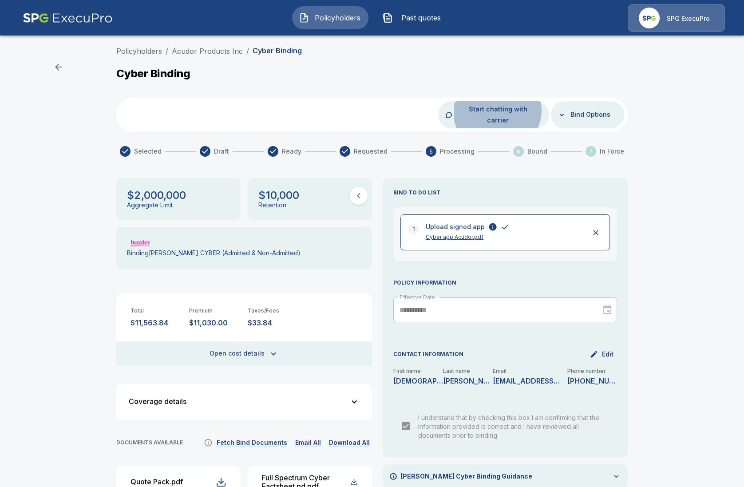
click at [501, 110] on button "Start chatting with carrier" at bounding box center [498, 114] width 88 height 27
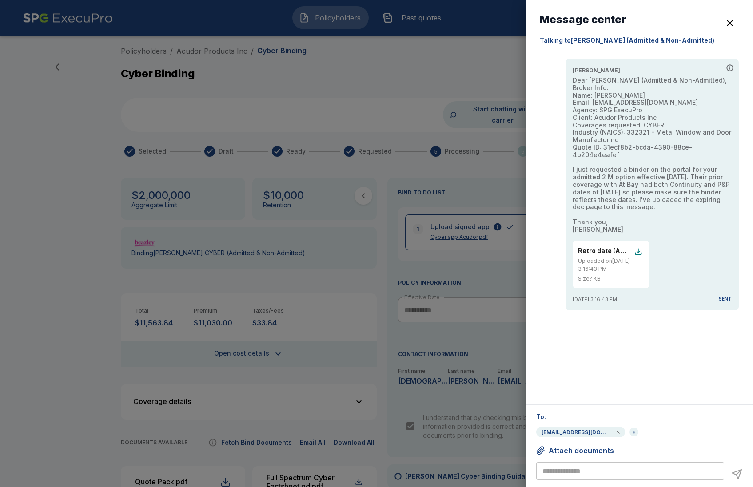
click at [82, 469] on div at bounding box center [376, 243] width 753 height 487
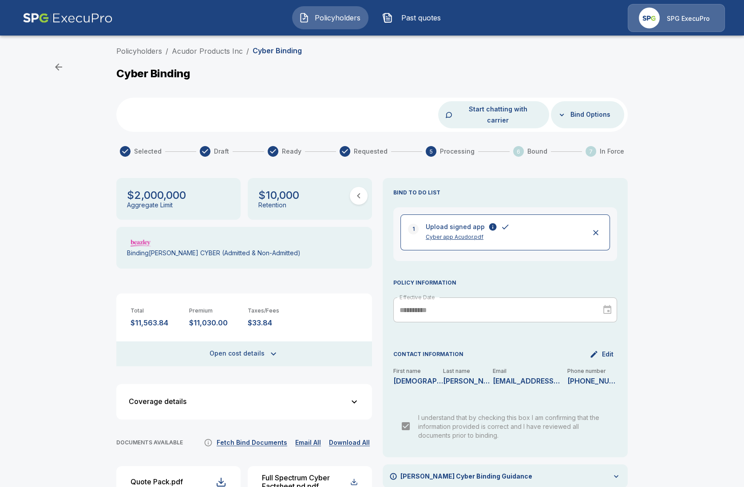
click at [333, 17] on span "Policyholders" at bounding box center [337, 17] width 49 height 11
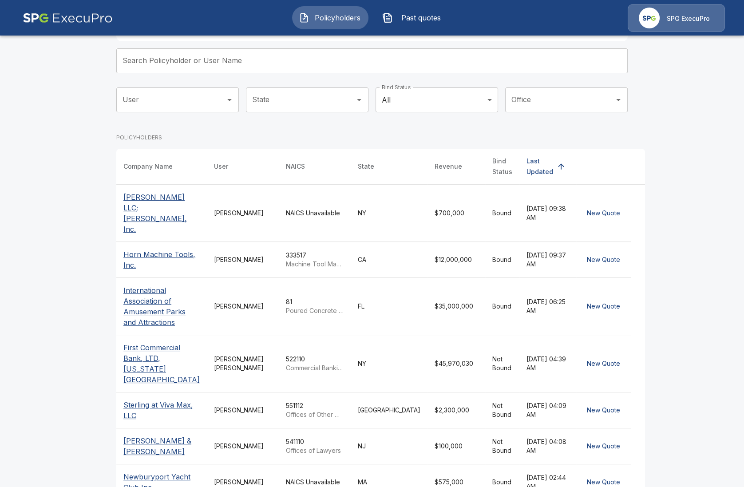
scroll to position [111, 0]
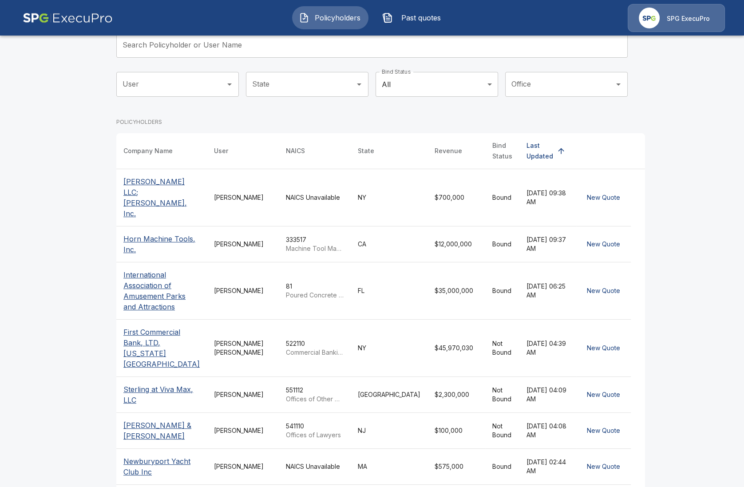
click at [148, 282] on p "International Association of Amusement Parks and Attractions" at bounding box center [161, 291] width 76 height 43
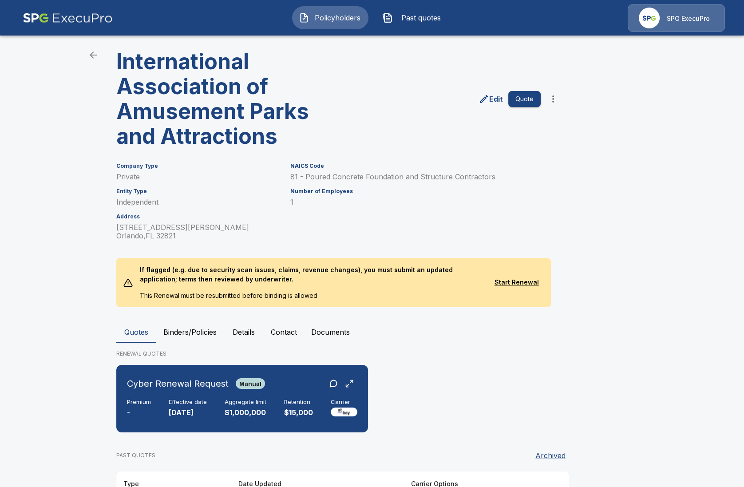
scroll to position [99, 0]
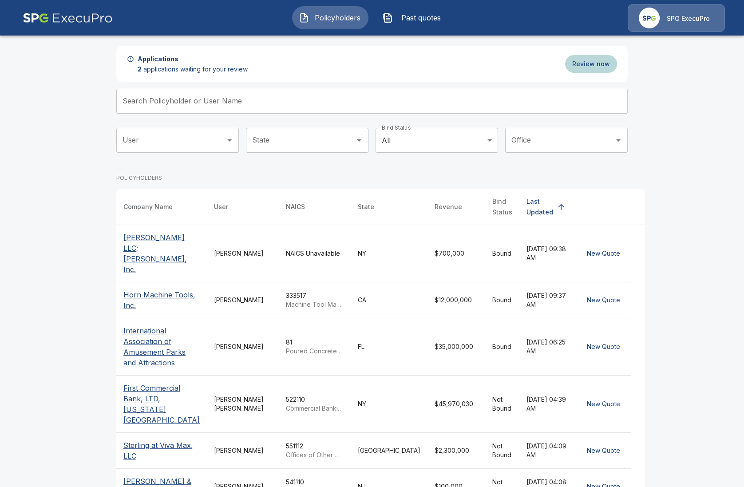
scroll to position [55, 0]
click at [149, 389] on p "First Commercial Bank, LTD, [US_STATE][GEOGRAPHIC_DATA]" at bounding box center [161, 403] width 76 height 43
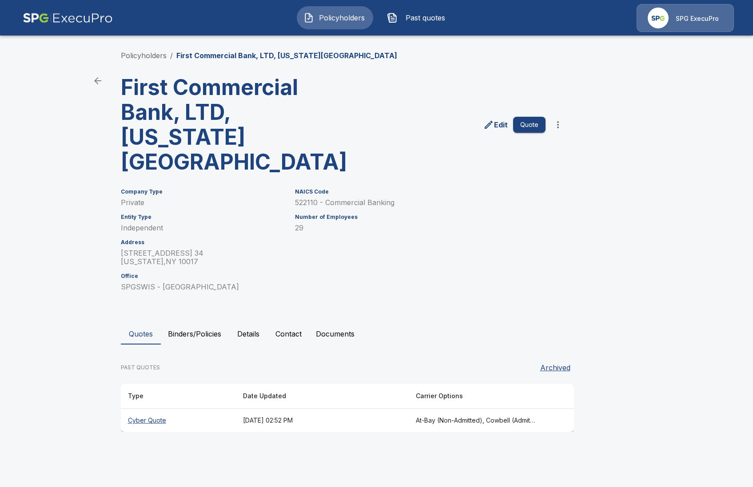
click at [155, 409] on th "Cyber Quote" at bounding box center [178, 421] width 115 height 24
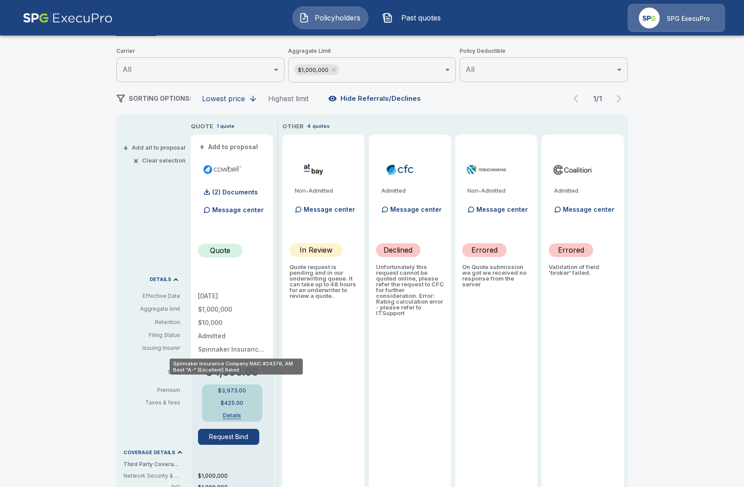
scroll to position [111, 0]
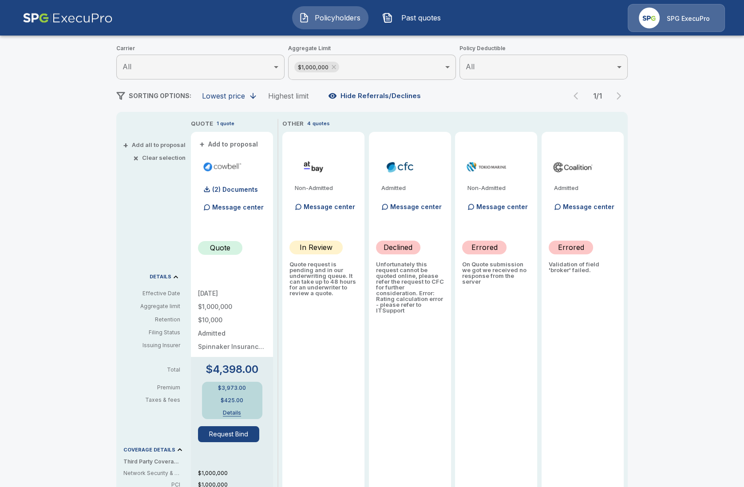
click at [625, 93] on div "1 / 1" at bounding box center [597, 96] width 60 height 18
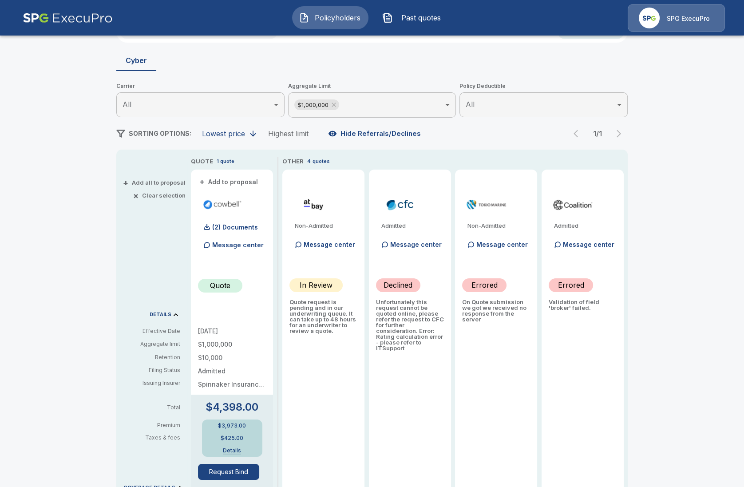
scroll to position [0, 0]
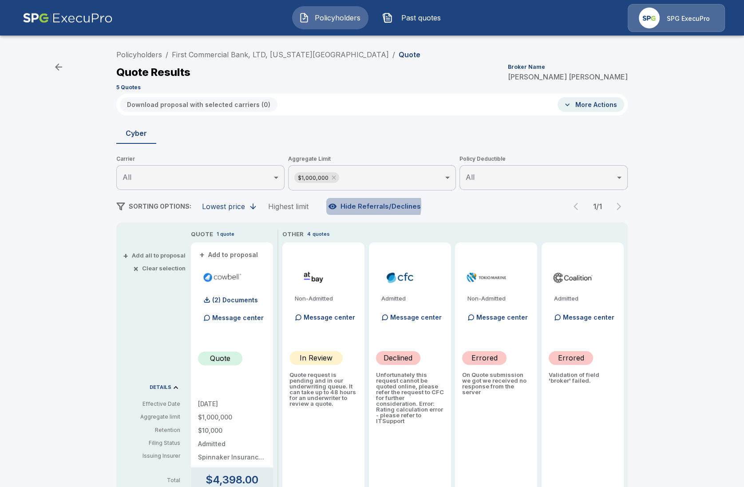
click at [364, 205] on button "Hide Referrals/Declines" at bounding box center [375, 206] width 98 height 17
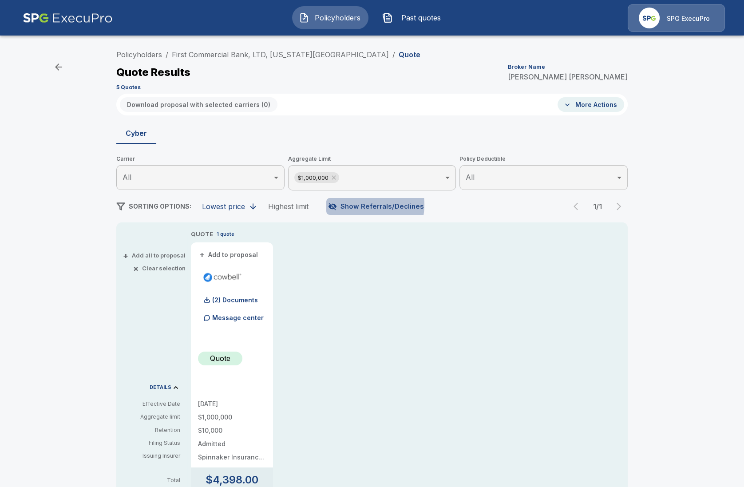
click at [364, 205] on button "Show Referrals/Declines" at bounding box center [376, 206] width 101 height 17
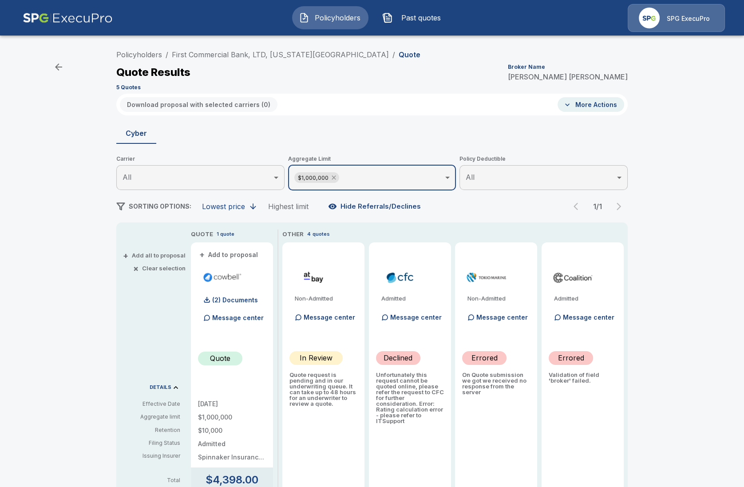
click at [337, 178] on icon at bounding box center [333, 177] width 7 height 7
click at [664, 25] on div "SPG ExecuPro" at bounding box center [676, 18] width 97 height 28
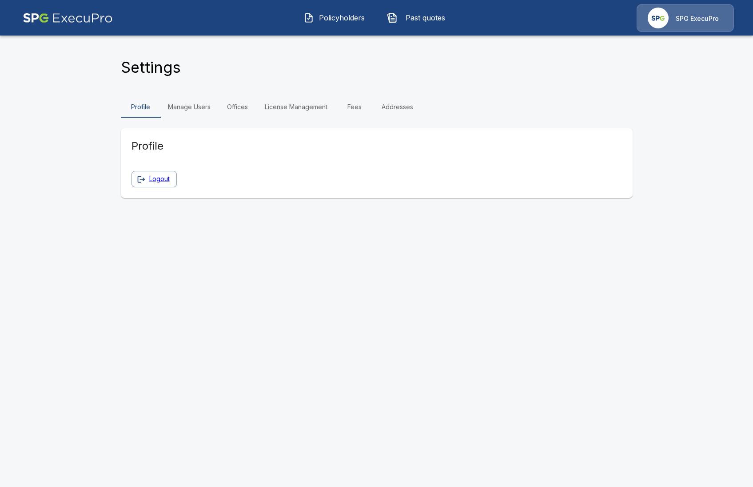
click at [183, 103] on link "Manage Users" at bounding box center [189, 106] width 57 height 21
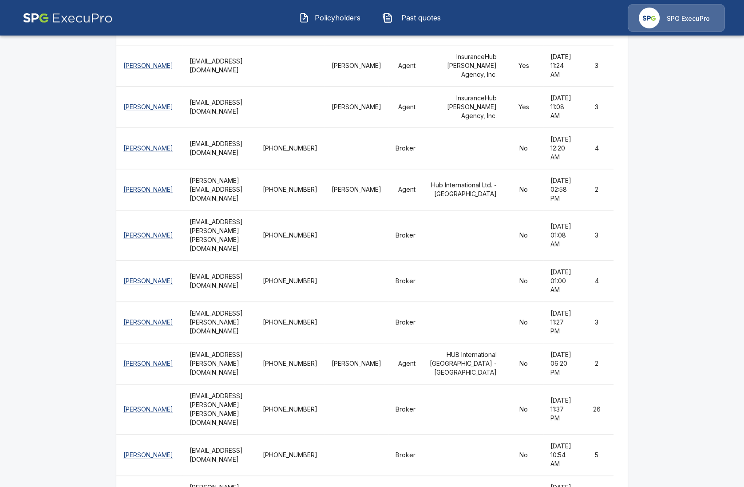
scroll to position [1343, 0]
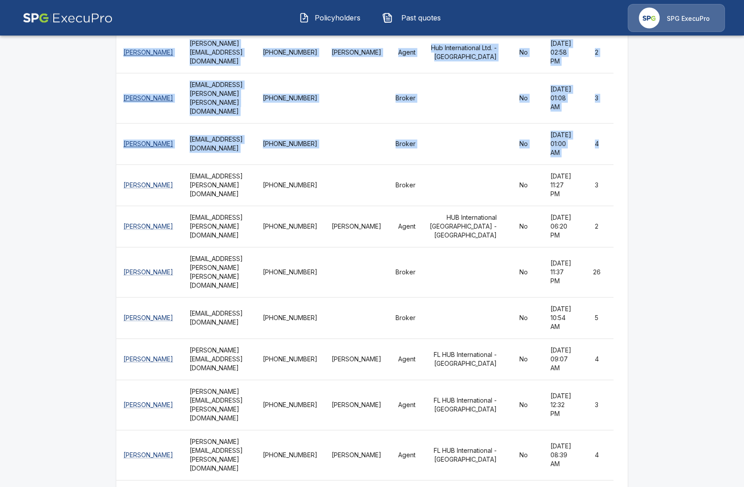
scroll to position [1509, 0]
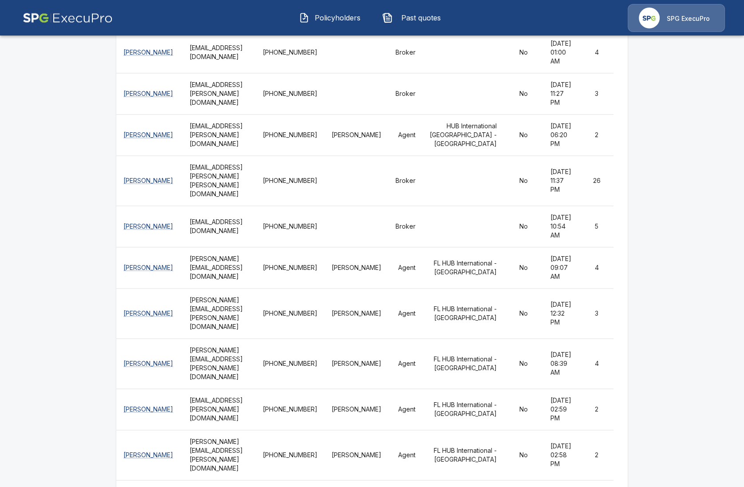
scroll to position [1620, 0]
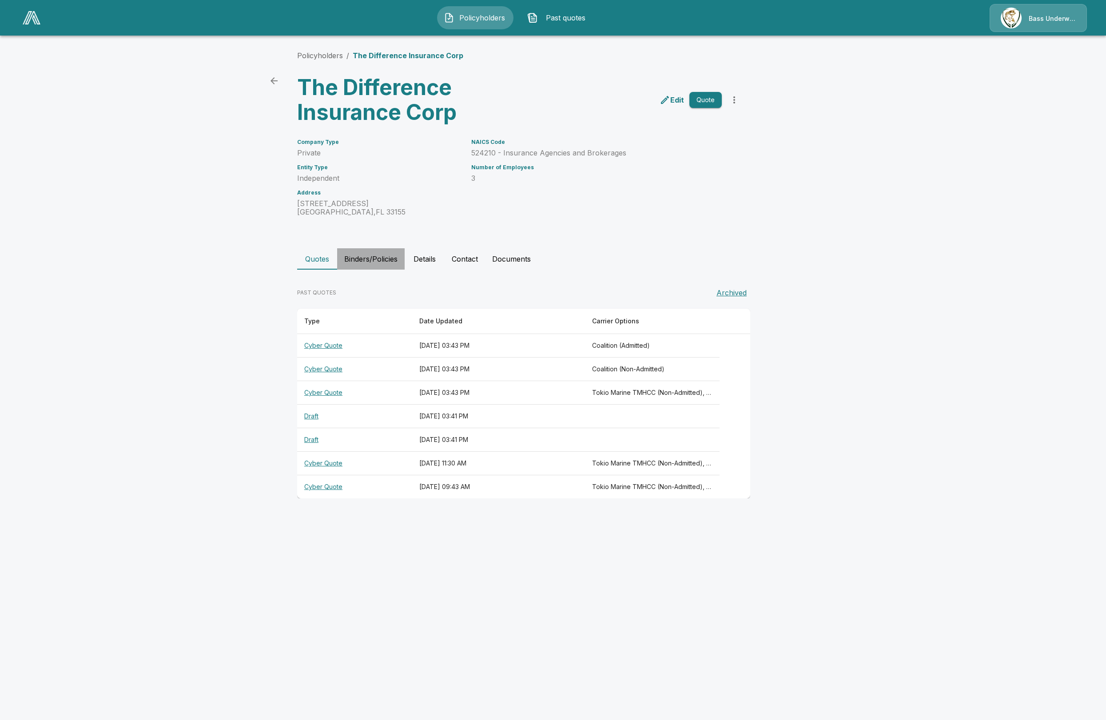
click at [362, 258] on button "Binders/Policies" at bounding box center [370, 258] width 67 height 21
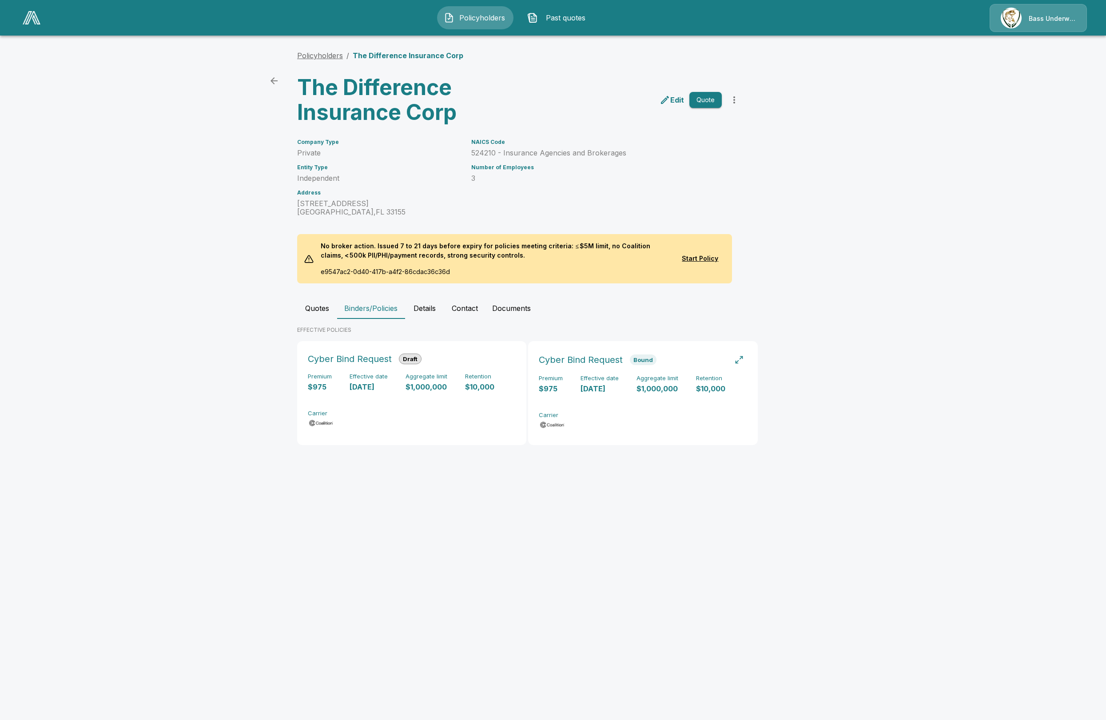
click at [324, 52] on link "Policyholders" at bounding box center [320, 55] width 46 height 9
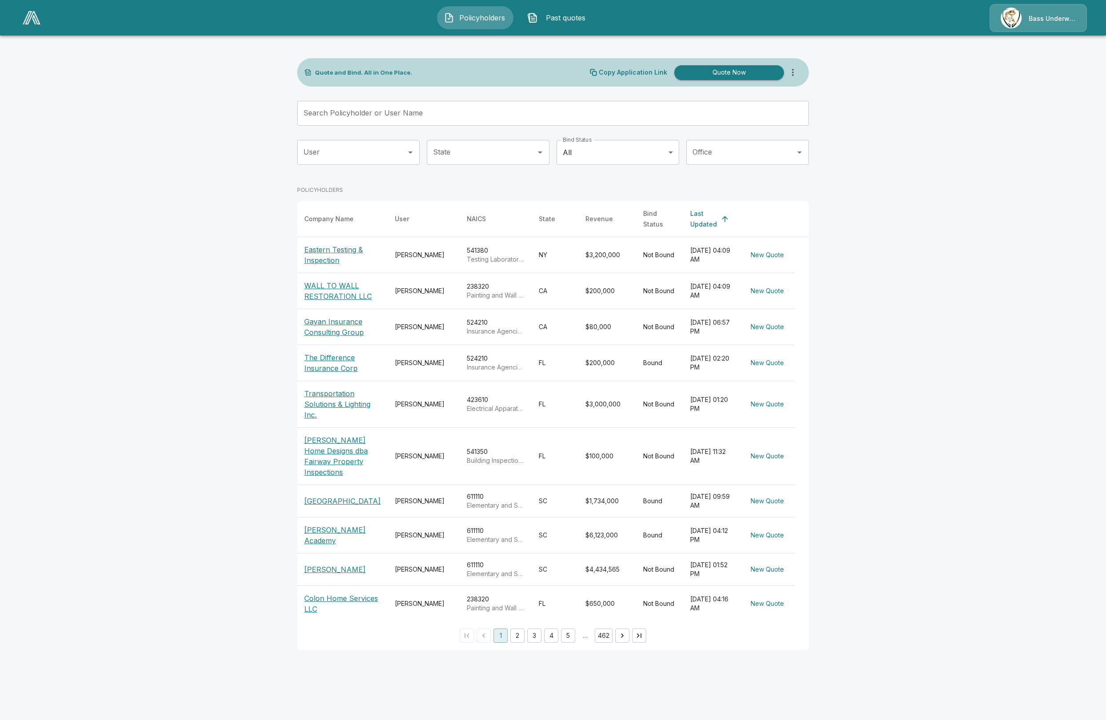
click at [371, 163] on div "User" at bounding box center [358, 152] width 123 height 25
click at [362, 176] on li "[PERSON_NAME]" at bounding box center [358, 176] width 123 height 16
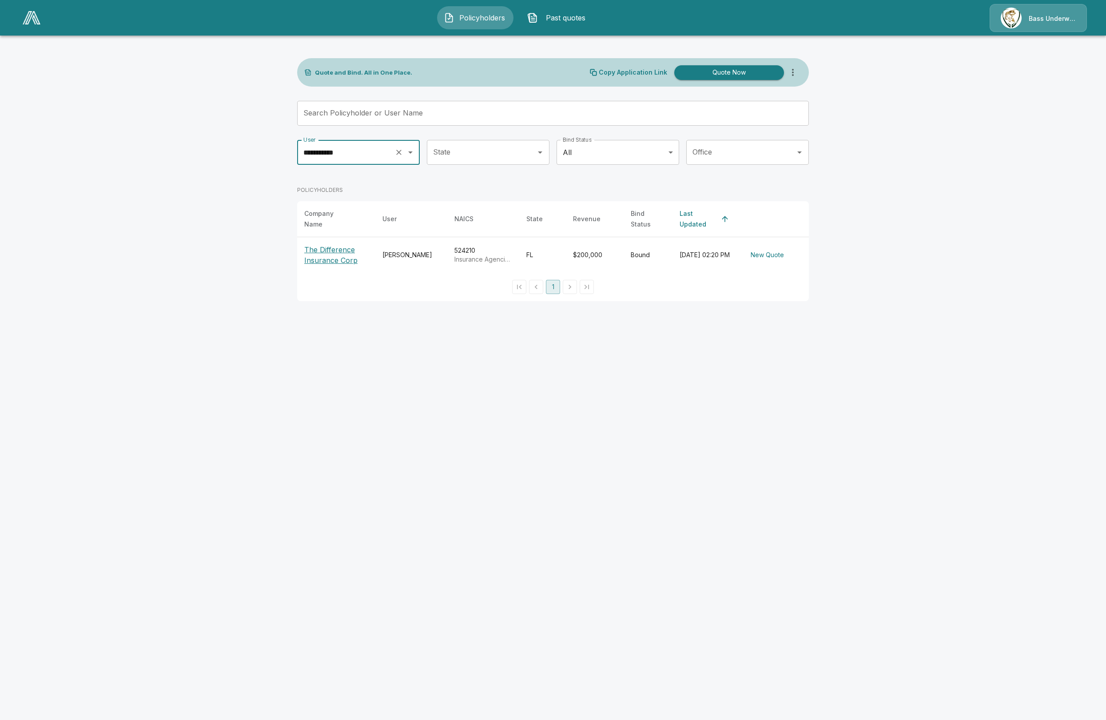
type input "**********"
